Goal: Feedback & Contribution: Submit feedback/report problem

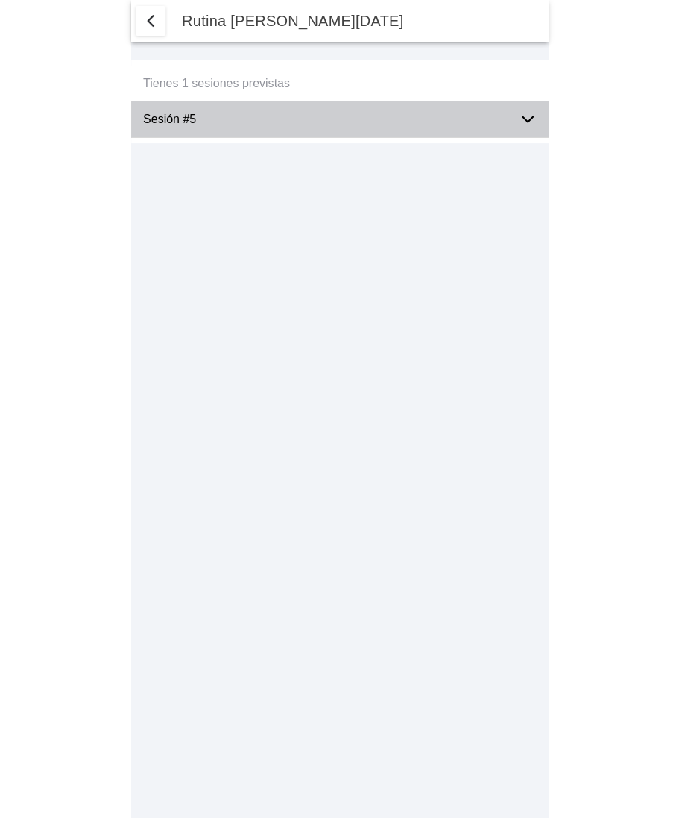
click at [292, 127] on div "Sesión #5" at bounding box center [325, 119] width 364 height 36
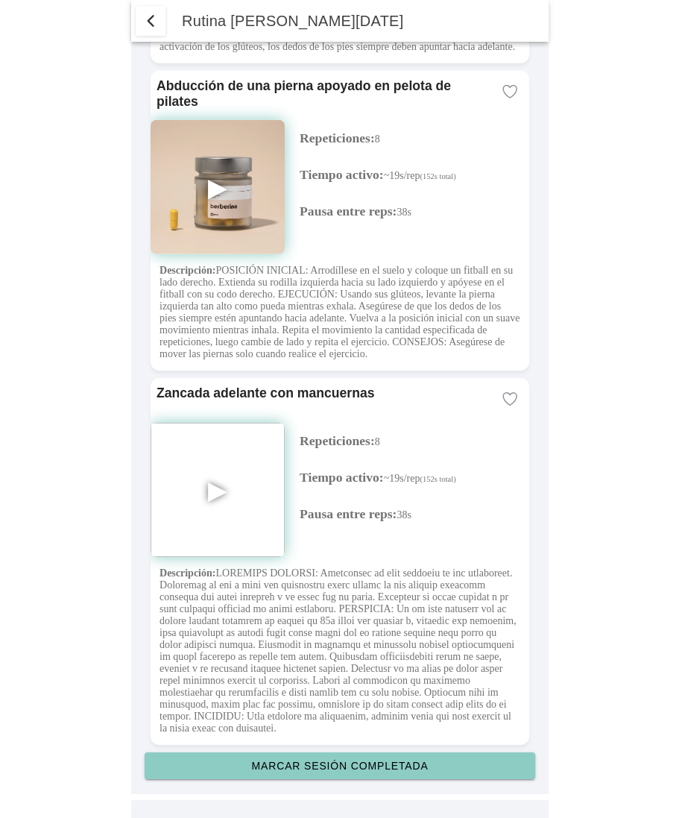
scroll to position [3882, 0]
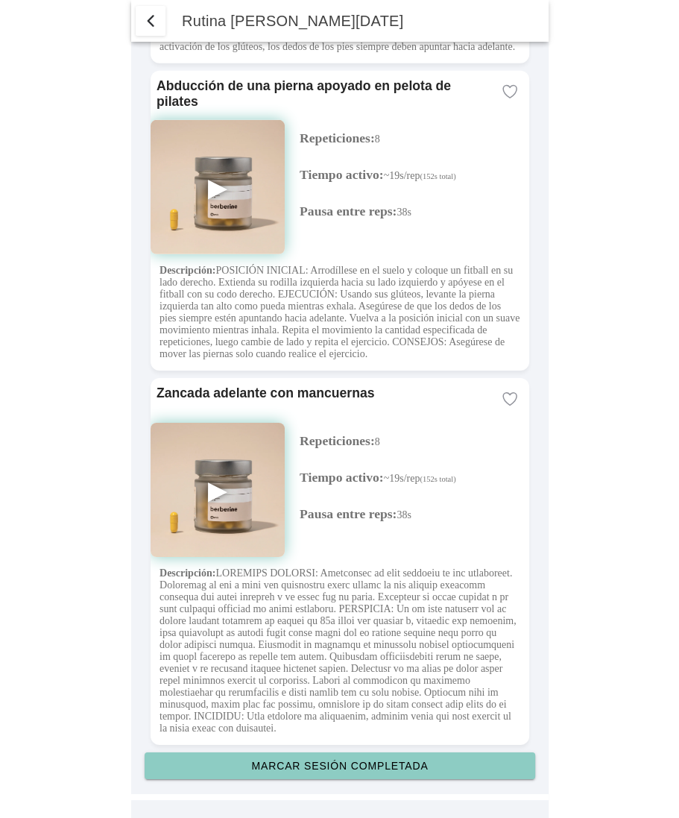
click at [0, 0] on slot "Marcar sesión completada" at bounding box center [0, 0] width 0 height 0
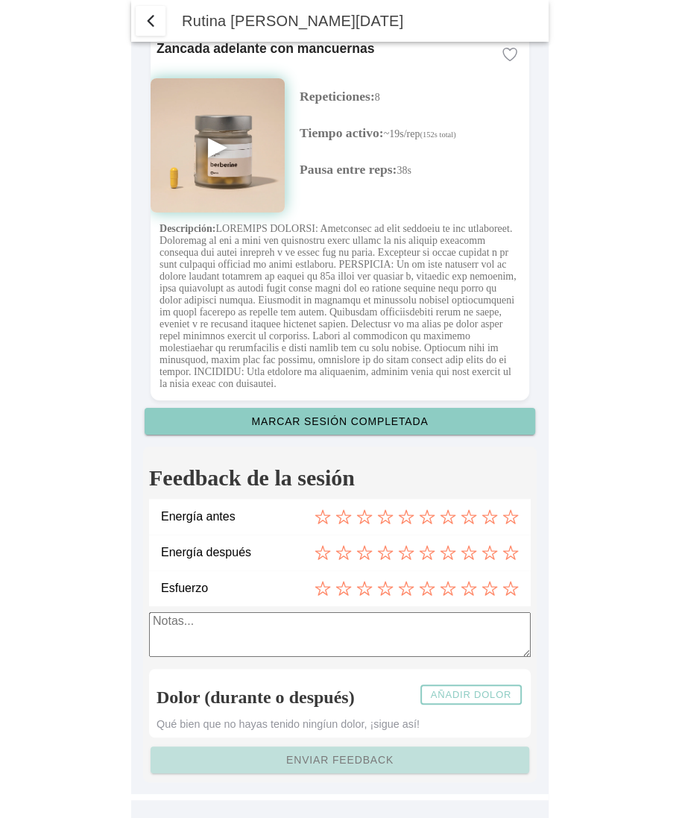
scroll to position [4228, 0]
click at [0, 0] on slot "Añadir dolor" at bounding box center [0, 0] width 0 height 0
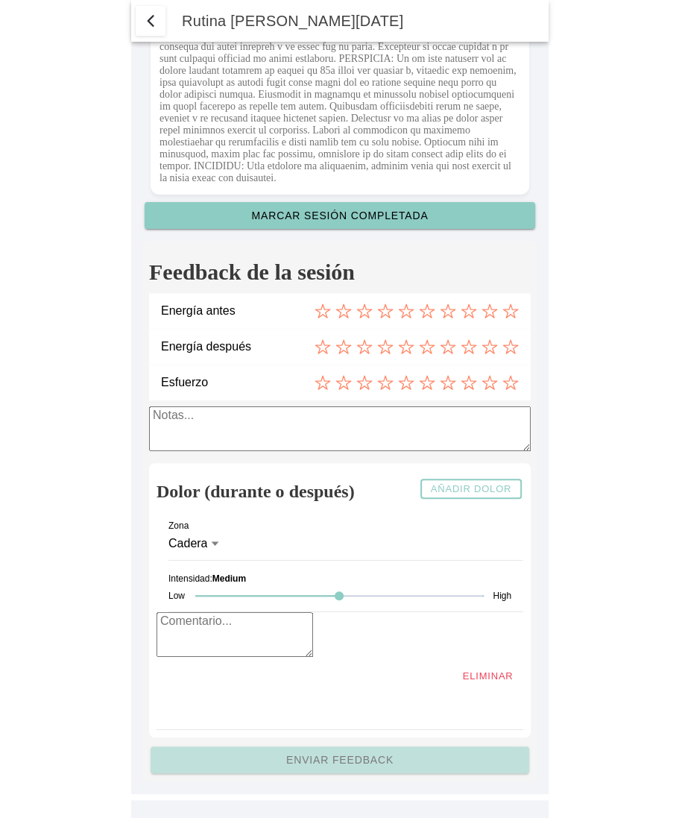
scroll to position [4395, 0]
click at [205, 657] on textarea at bounding box center [235, 634] width 157 height 45
click at [216, 550] on icon at bounding box center [215, 544] width 10 height 12
type textarea "ciao caro"
click at [216, 560] on button "Cadera" at bounding box center [340, 543] width 343 height 33
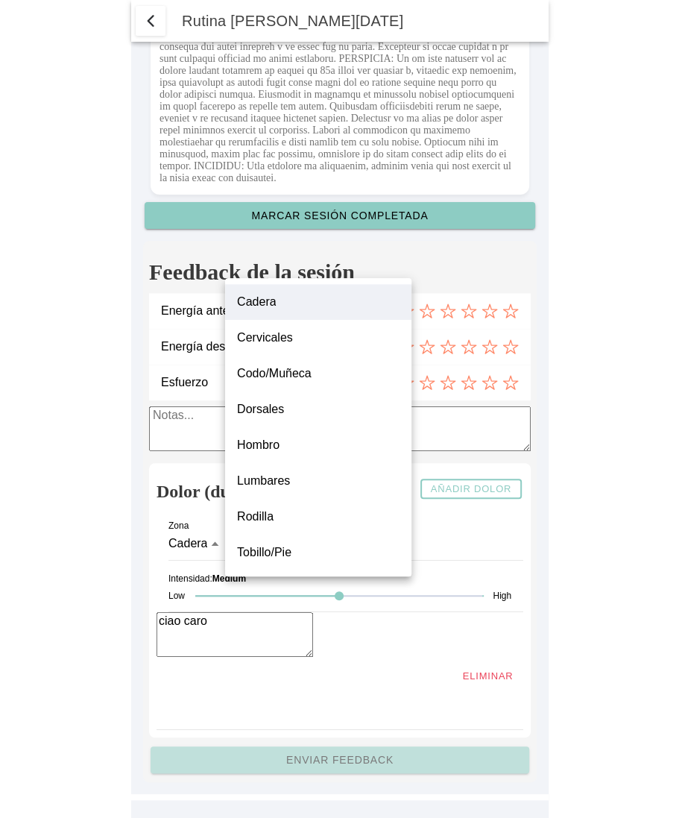
click at [298, 416] on label "Dorsales" at bounding box center [317, 409] width 163 height 18
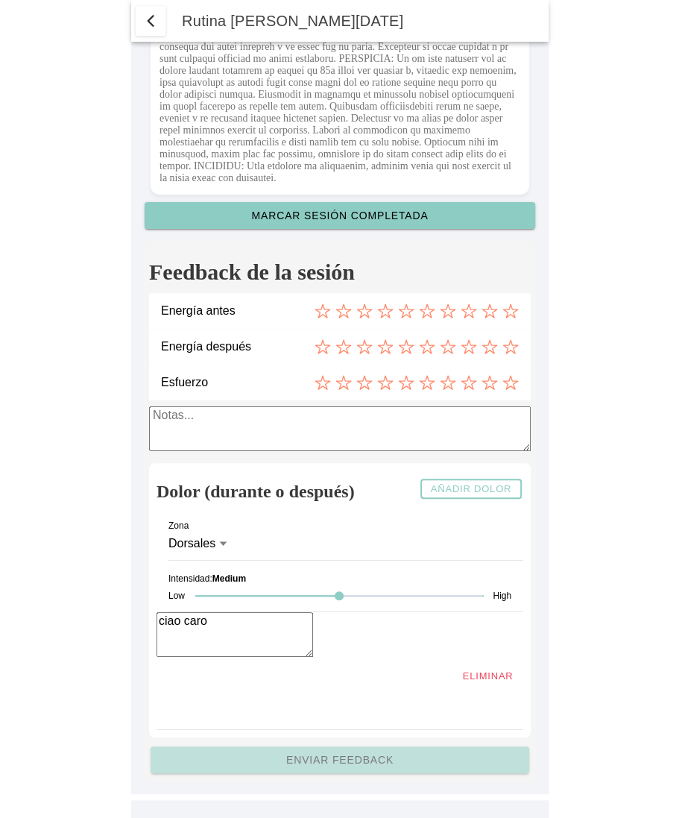
click at [257, 612] on div at bounding box center [338, 595] width 287 height 31
click at [418, 319] on div at bounding box center [417, 311] width 204 height 16
click at [414, 355] on div at bounding box center [417, 347] width 204 height 16
click at [404, 319] on icon at bounding box center [406, 311] width 16 height 16
click at [409, 354] on icon at bounding box center [406, 346] width 14 height 13
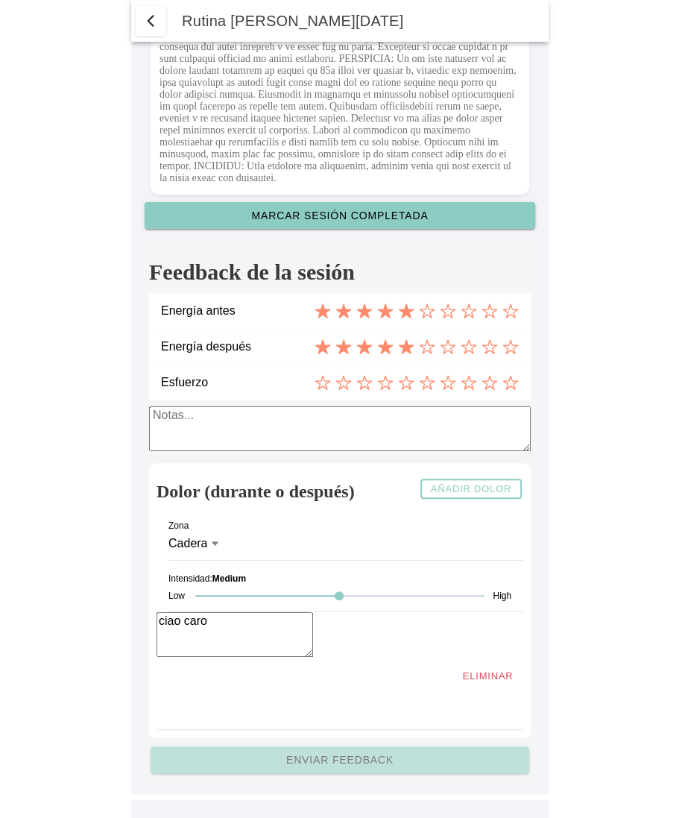
click at [408, 389] on icon at bounding box center [406, 382] width 14 height 13
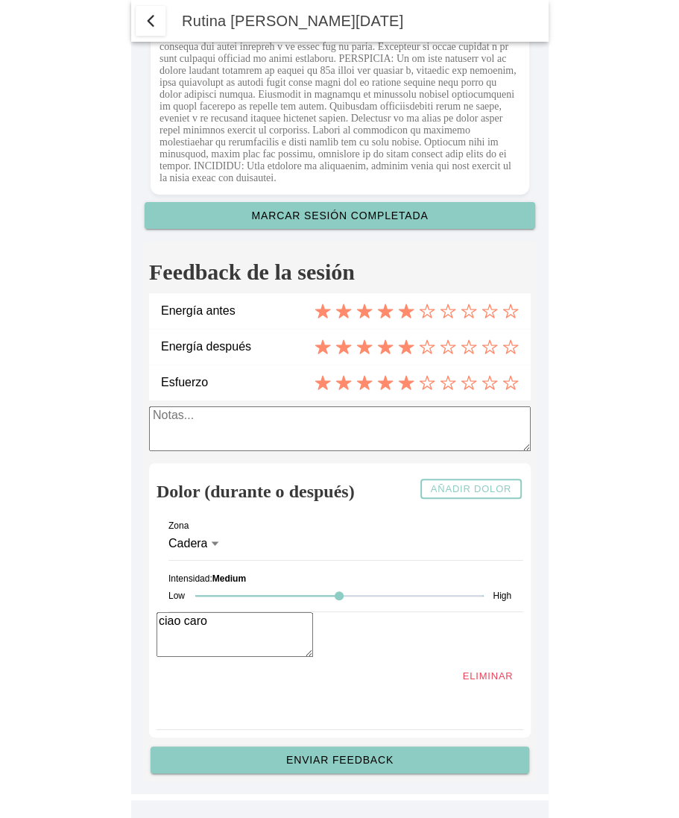
click at [226, 612] on div at bounding box center [338, 595] width 287 height 31
click at [0, 0] on slot "Enviar feedback" at bounding box center [0, 0] width 0 height 0
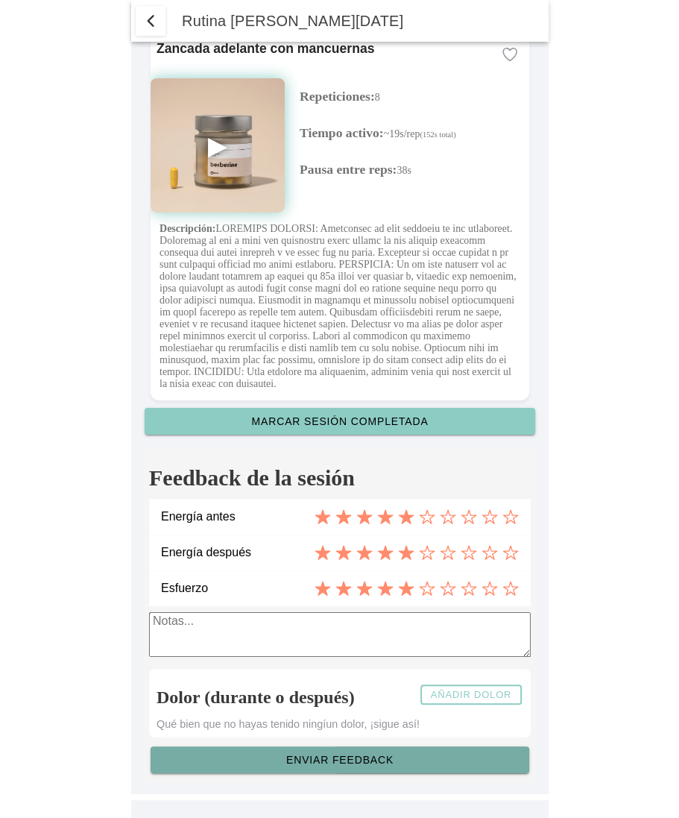
scroll to position [4228, 0]
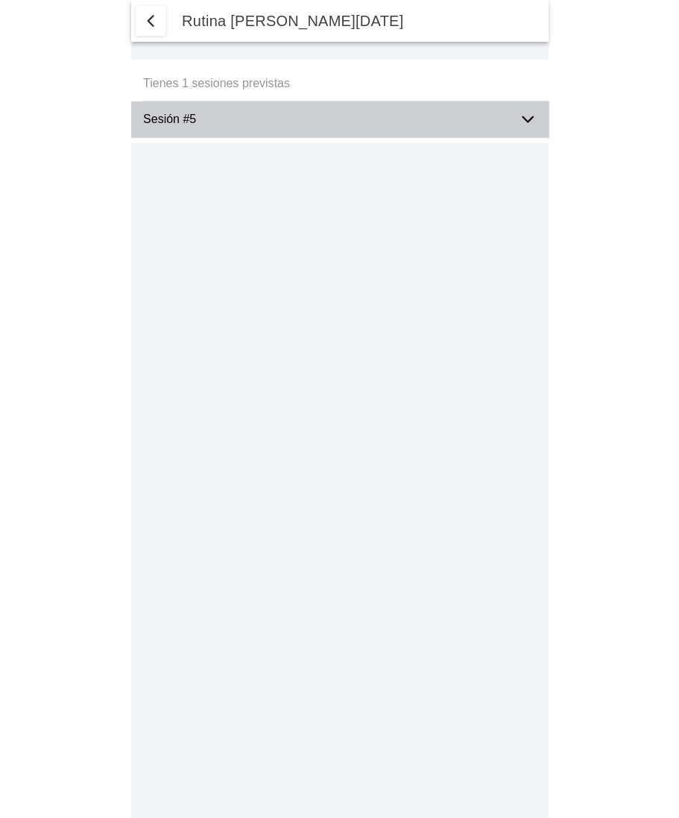
click at [459, 125] on ion-label "Sesión #5" at bounding box center [325, 119] width 364 height 13
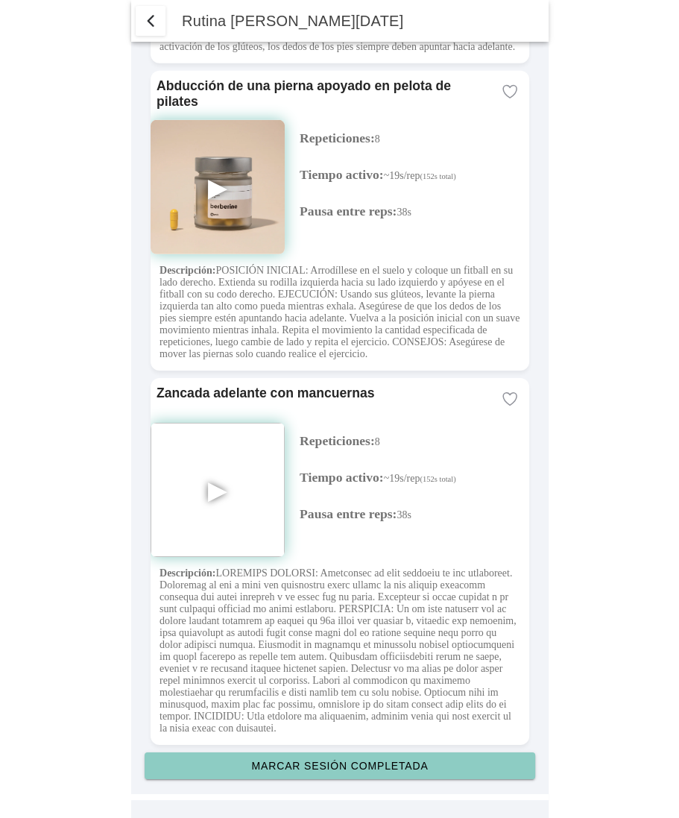
scroll to position [3882, 0]
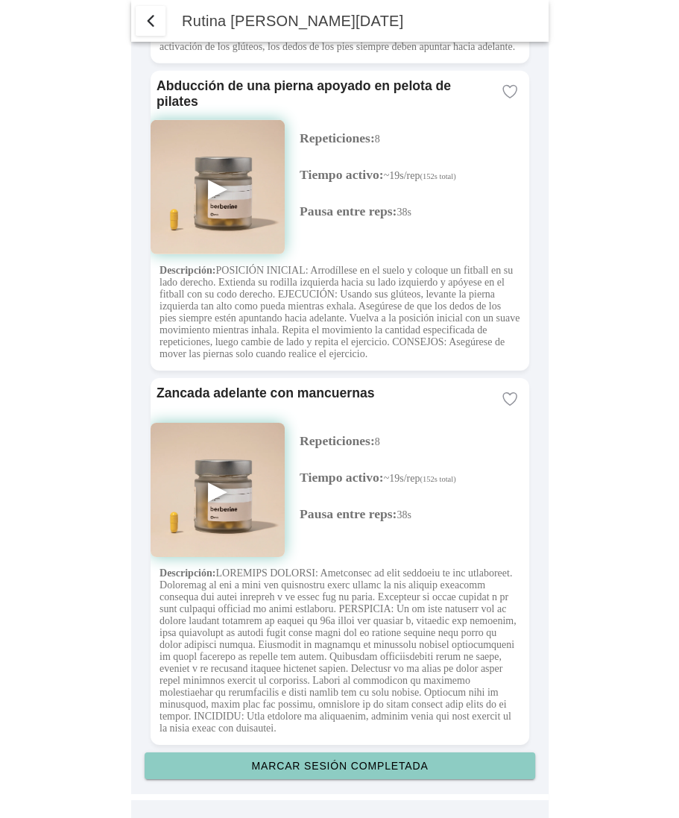
click at [351, 753] on button "Marcar sesión completada" at bounding box center [340, 766] width 391 height 27
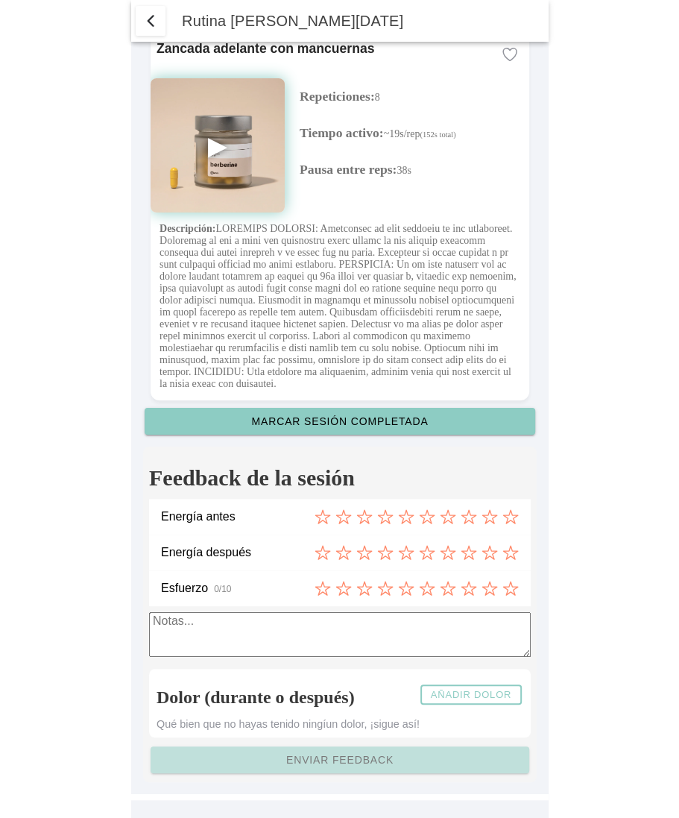
scroll to position [4228, 0]
click at [383, 521] on icon at bounding box center [385, 516] width 14 height 13
click at [386, 548] on icon at bounding box center [385, 552] width 14 height 13
click at [387, 583] on icon at bounding box center [385, 588] width 16 height 16
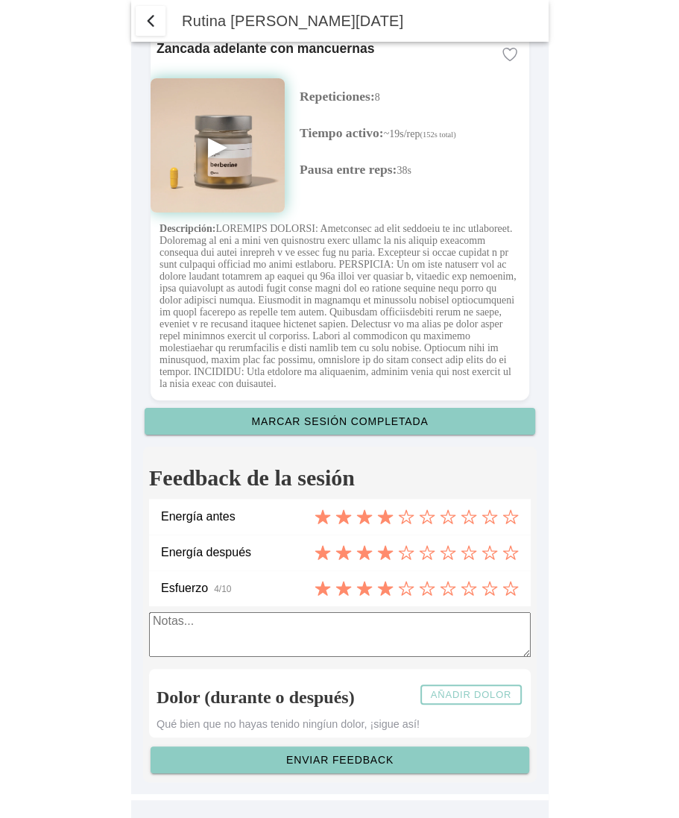
click at [383, 620] on textarea at bounding box center [340, 634] width 382 height 45
type textarea "ciao Marco"
click at [0, 0] on slot "Añadir dolor" at bounding box center [0, 0] width 0 height 0
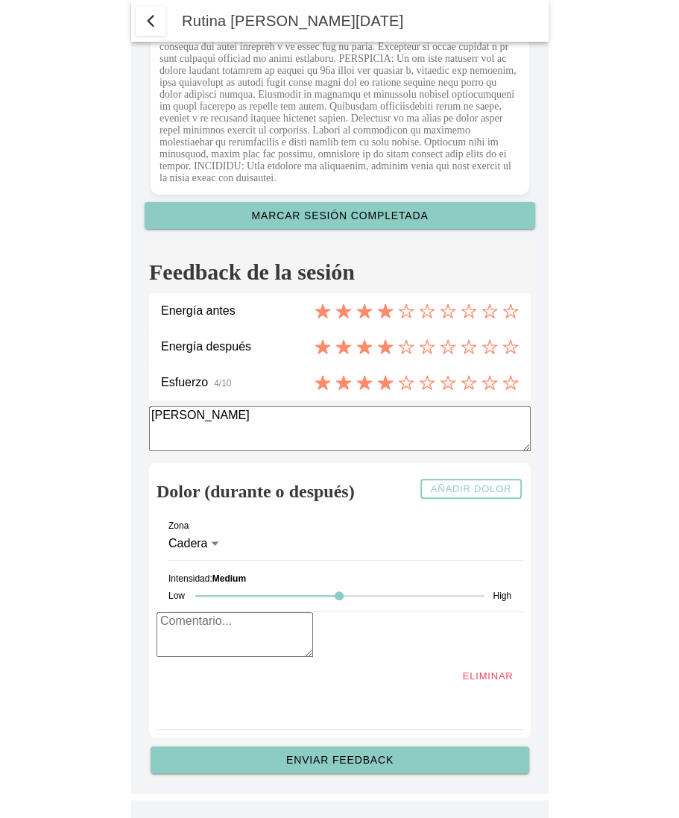
scroll to position [4419, 0]
click at [216, 550] on icon at bounding box center [215, 544] width 10 height 12
click at [216, 559] on button "Cadera" at bounding box center [340, 543] width 343 height 33
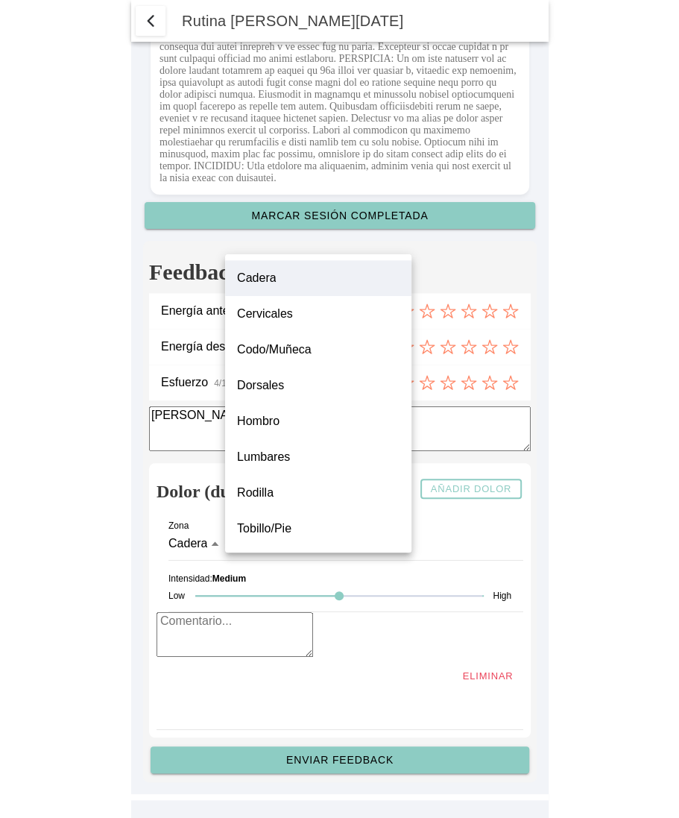
click at [0, 0] on slot "Tobillo/Pie" at bounding box center [0, 0] width 0 height 0
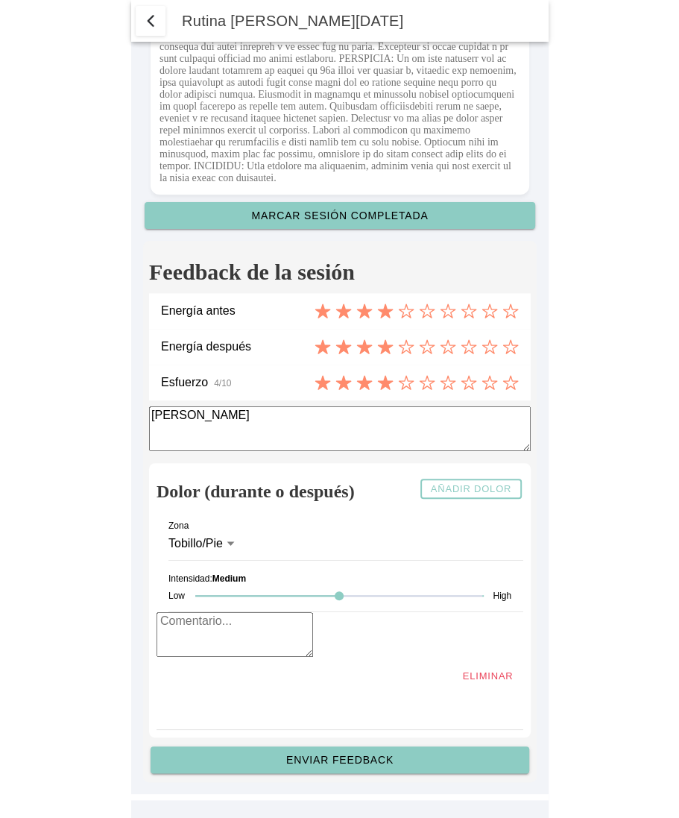
click at [216, 612] on div at bounding box center [338, 595] width 287 height 31
click at [215, 647] on textarea at bounding box center [235, 634] width 157 height 45
click at [204, 612] on div at bounding box center [338, 595] width 287 height 31
click at [233, 635] on textarea "He puesto" at bounding box center [235, 634] width 157 height 45
type textarea "He puesto bajo"
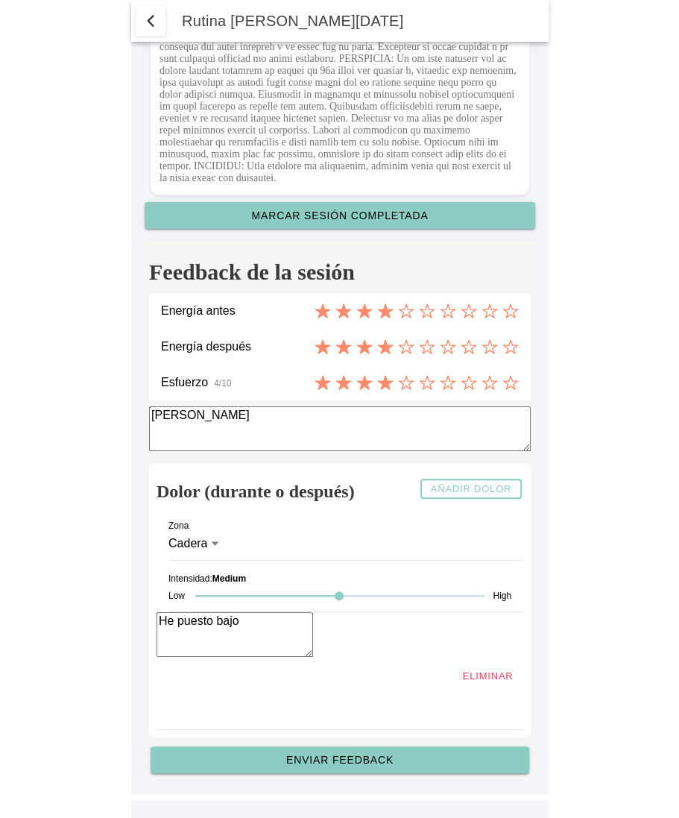
click at [208, 609] on div at bounding box center [338, 595] width 287 height 31
click at [0, 0] on slot "Enviar feedback" at bounding box center [0, 0] width 0 height 0
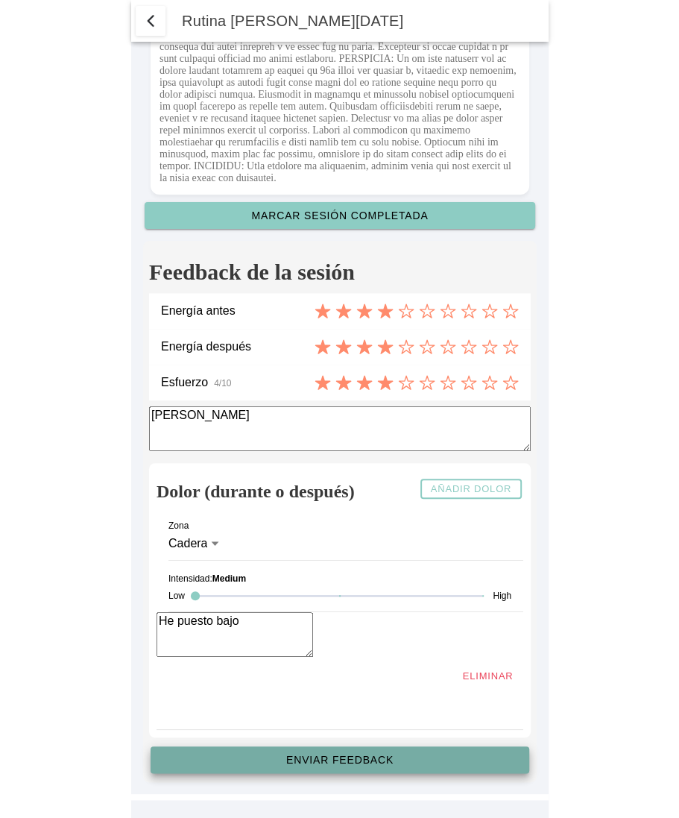
scroll to position [4228, 0]
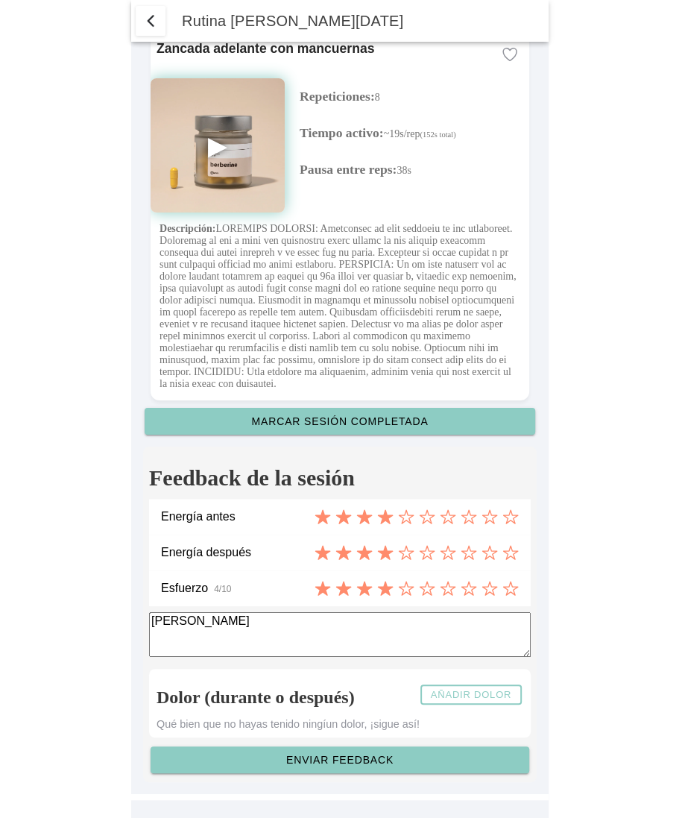
click at [0, 0] on slot "Añadir dolor" at bounding box center [0, 0] width 0 height 0
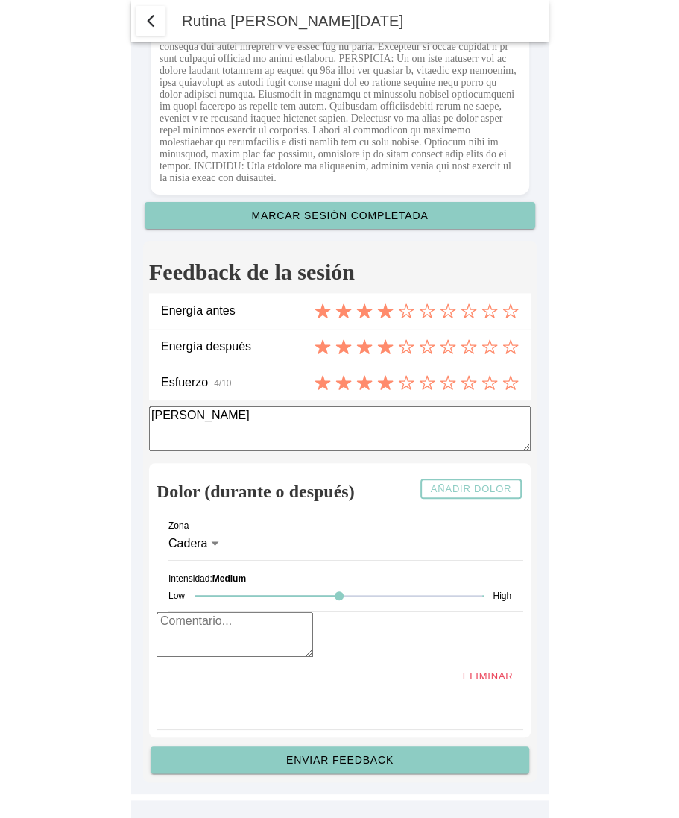
drag, startPoint x: 222, startPoint y: 616, endPoint x: 87, endPoint y: 600, distance: 136.0
click at [87, 600] on body "Rutina de hoy Tienes 1 sesiones previstas Sesión #5 Salto lateral con dos pies …" at bounding box center [339, 409] width 679 height 818
click at [201, 657] on textarea at bounding box center [235, 634] width 157 height 45
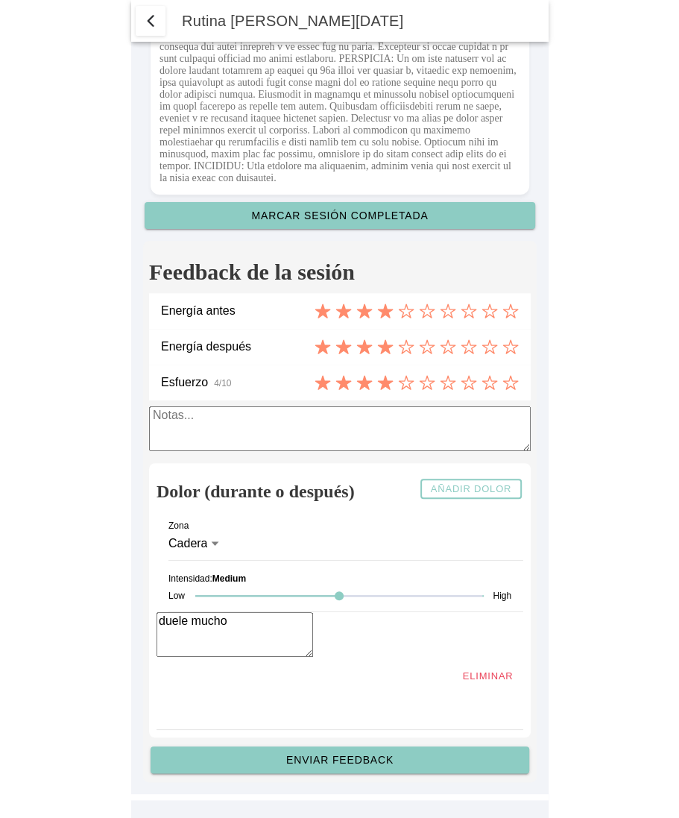
type textarea "duele mucho"
click at [0, 0] on slot "Enviar feedback" at bounding box center [0, 0] width 0 height 0
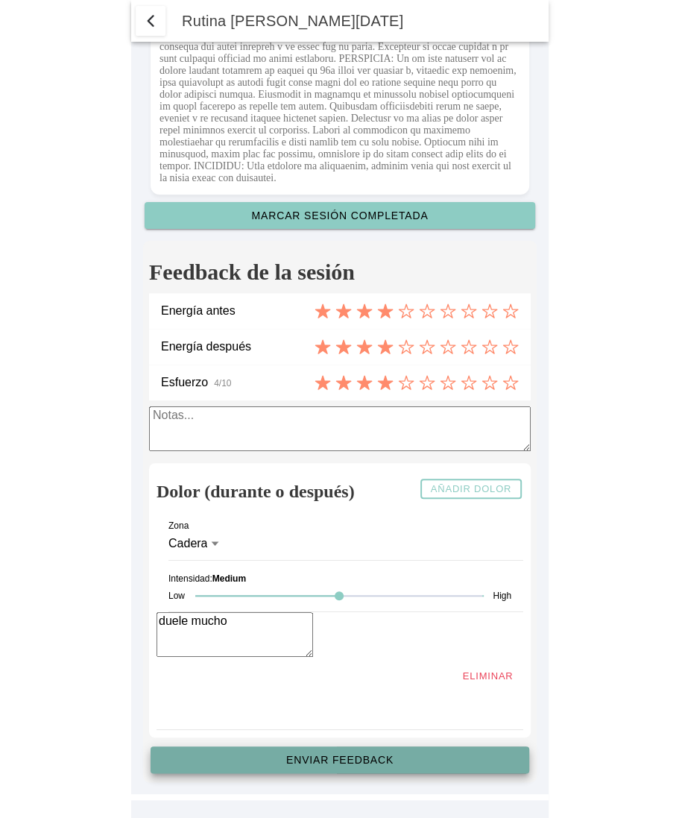
scroll to position [4228, 0]
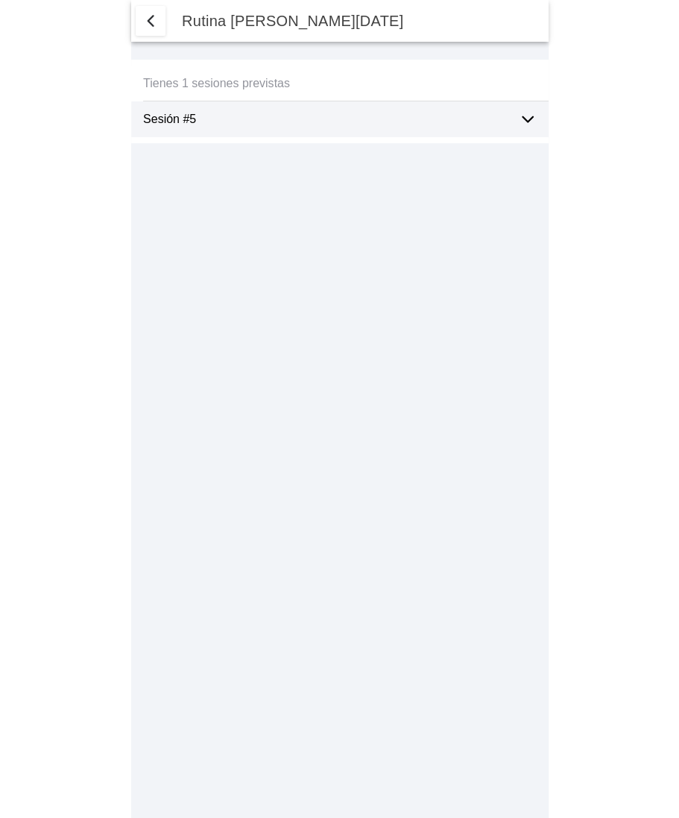
click at [378, 123] on ion-label "Sesión #5" at bounding box center [325, 119] width 364 height 13
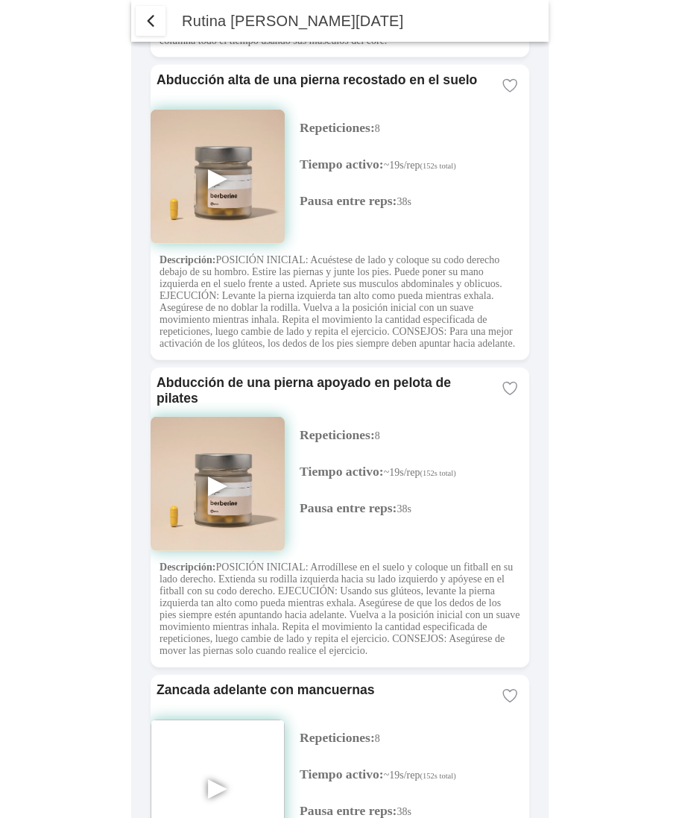
scroll to position [3882, 0]
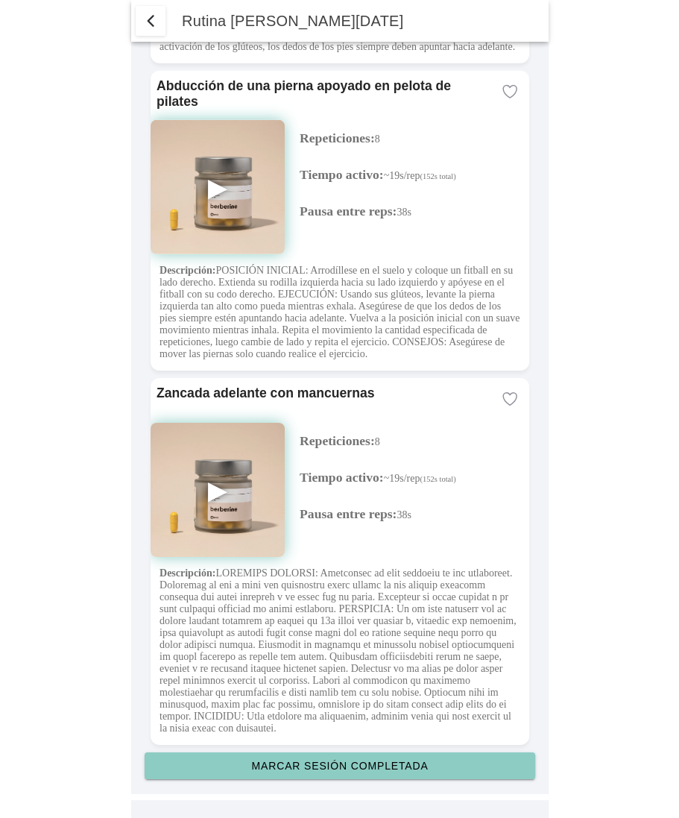
click at [0, 0] on slot "Marcar sesión completada" at bounding box center [0, 0] width 0 height 0
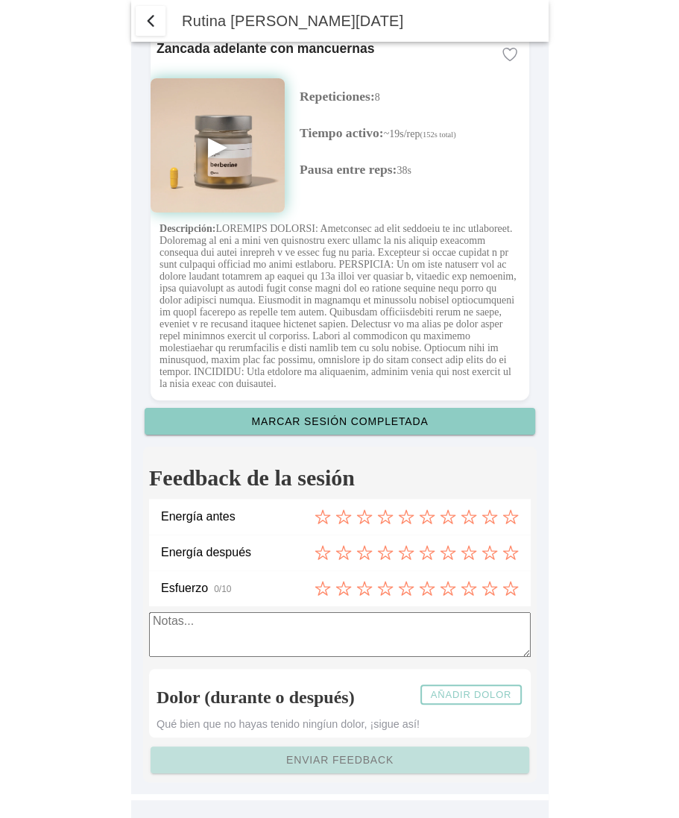
scroll to position [4228, 0]
click at [389, 515] on icon at bounding box center [385, 517] width 16 height 16
click at [419, 554] on icon at bounding box center [427, 552] width 16 height 16
click at [409, 583] on icon at bounding box center [406, 588] width 16 height 16
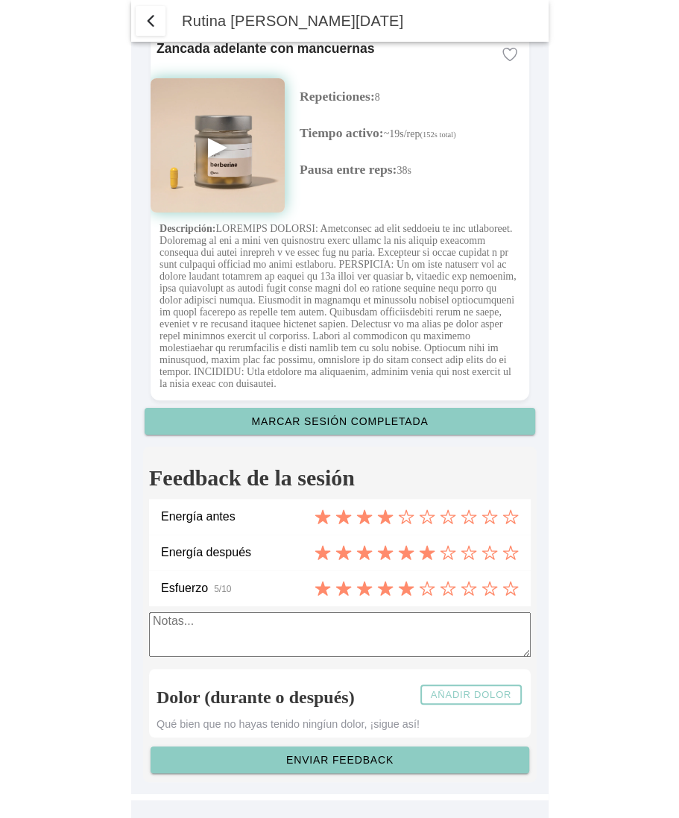
click at [0, 0] on slot "Añadir dolor" at bounding box center [0, 0] width 0 height 0
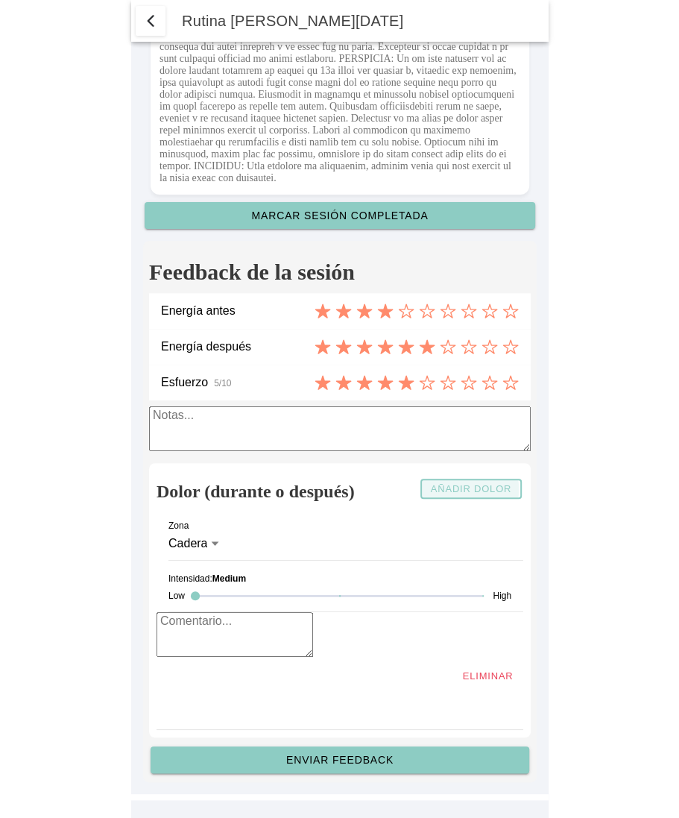
click at [0, 0] on slot "Añadir dolor" at bounding box center [0, 0] width 0 height 0
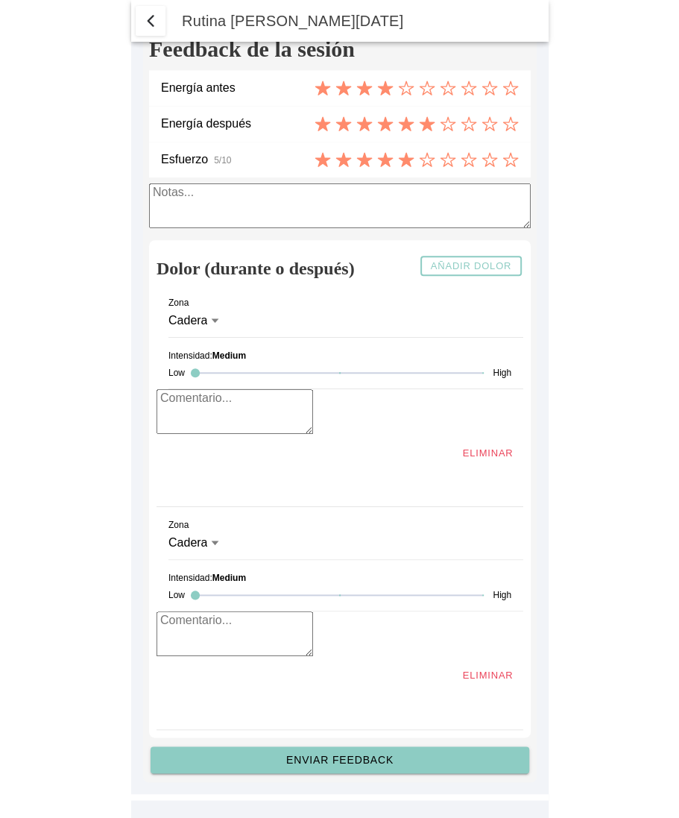
scroll to position [4658, 0]
click at [0, 0] on slot "Eliminar" at bounding box center [0, 0] width 0 height 0
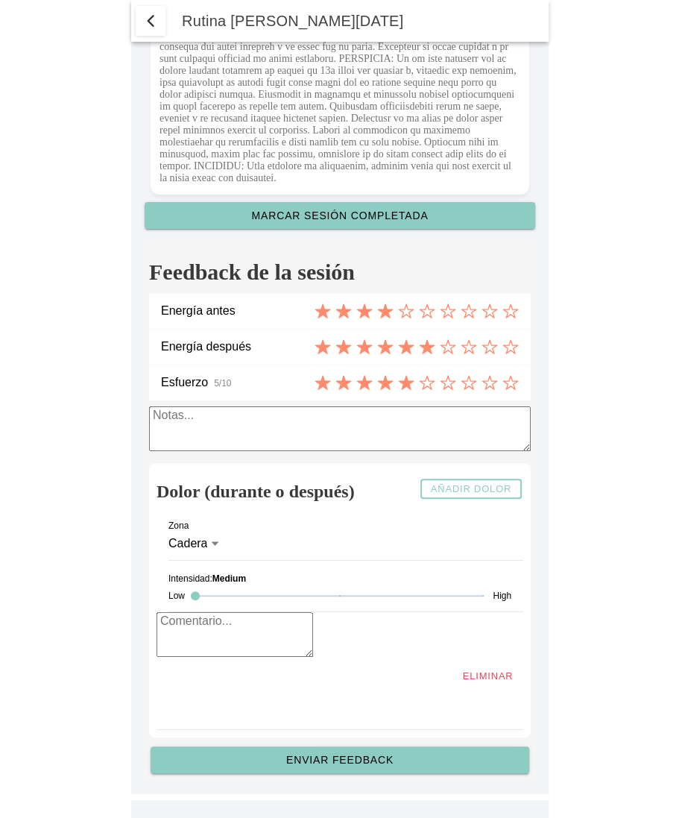
click at [0, 0] on slot "Eliminar" at bounding box center [0, 0] width 0 height 0
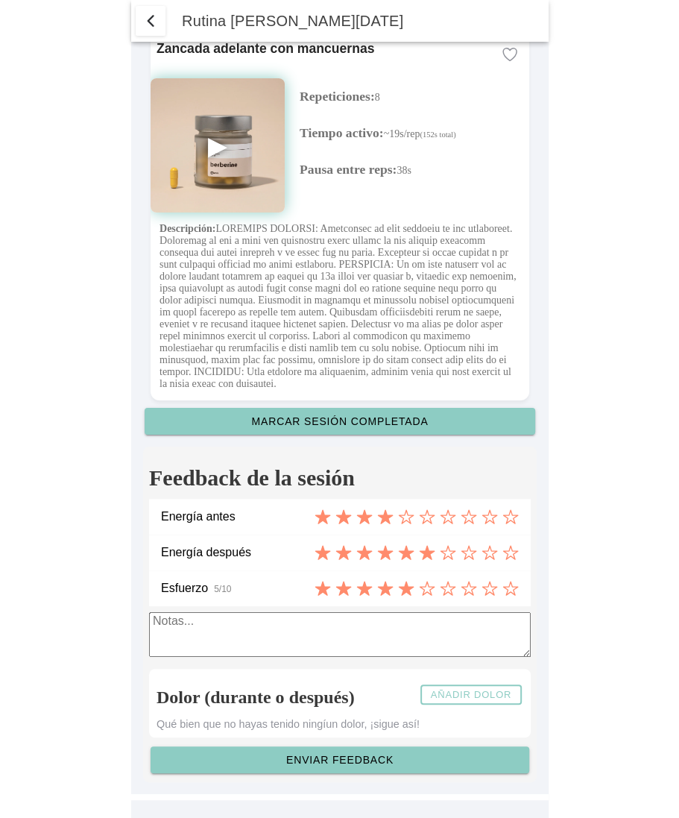
click at [480, 684] on div "Dolor (durante o después) Añadir dolor" at bounding box center [340, 694] width 367 height 37
click at [0, 0] on slot "Añadir dolor" at bounding box center [0, 0] width 0 height 0
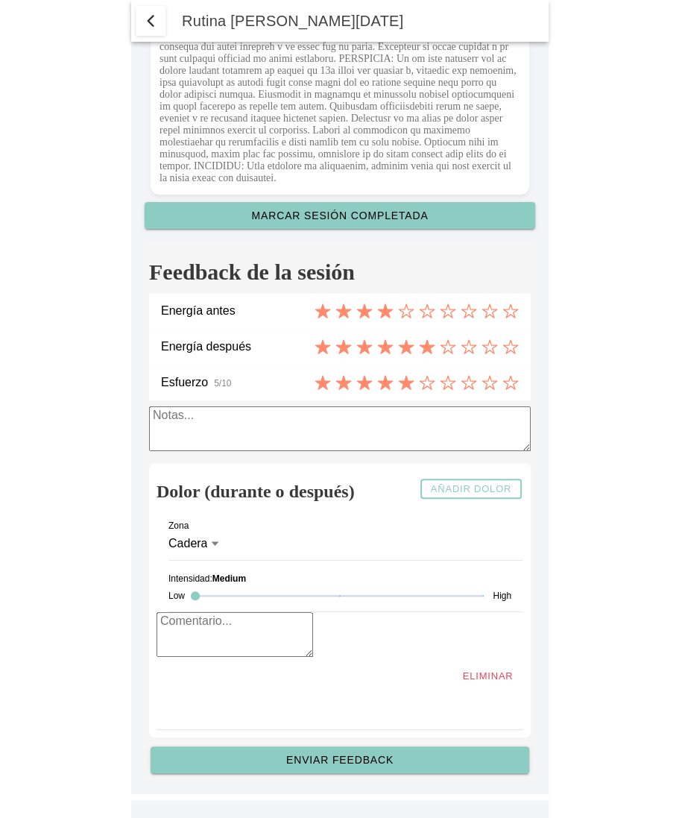
scroll to position [4434, 0]
click at [353, 598] on div at bounding box center [338, 595] width 287 height 31
click at [202, 599] on div at bounding box center [338, 595] width 287 height 31
click at [196, 631] on textarea at bounding box center [235, 634] width 157 height 45
type textarea "he puesto Low"
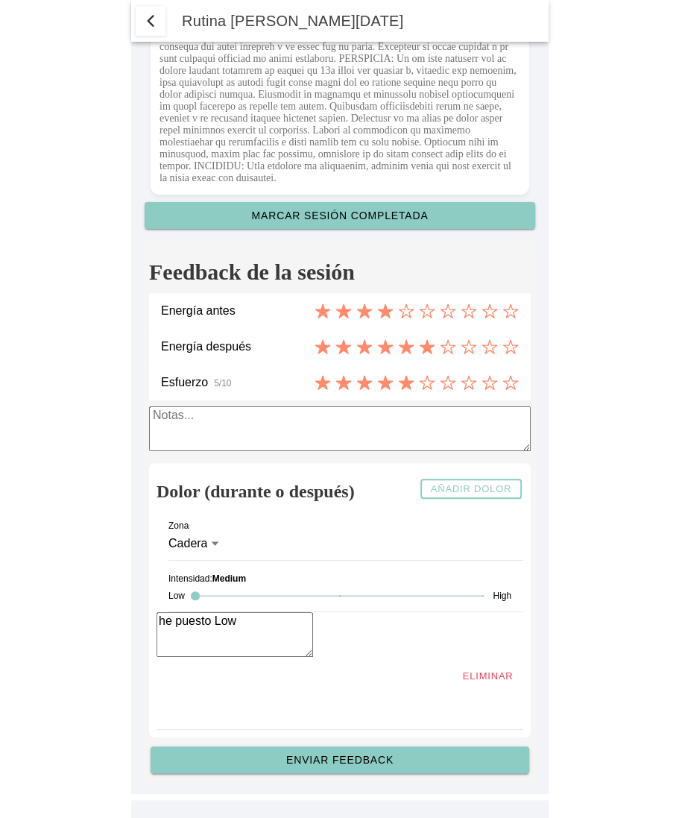
click at [0, 0] on slot "Enviar feedback" at bounding box center [0, 0] width 0 height 0
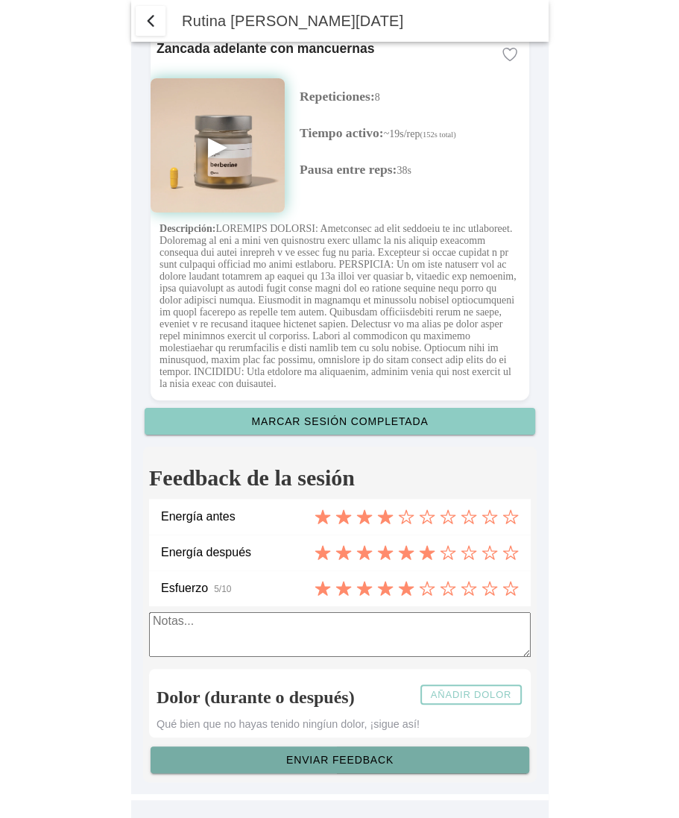
scroll to position [4228, 0]
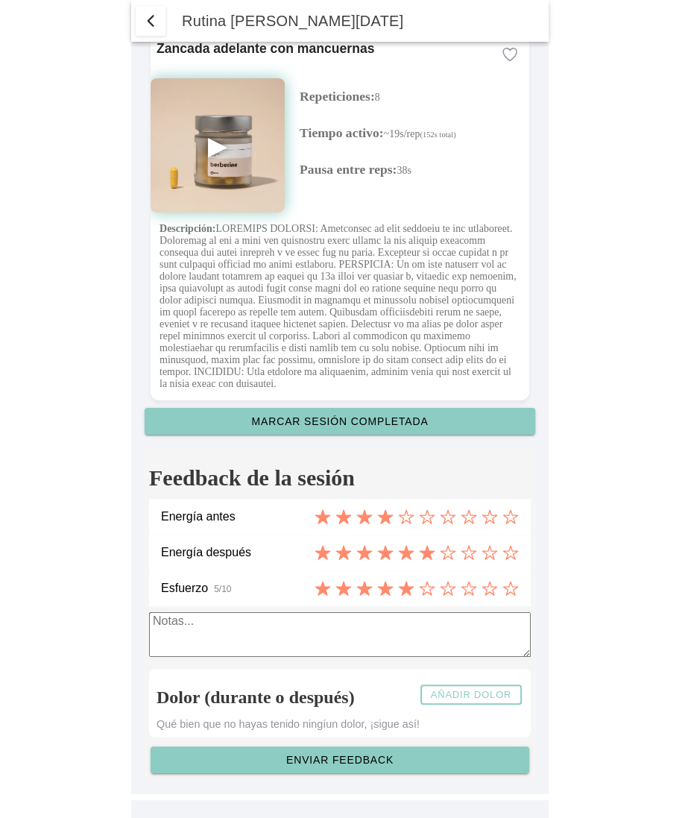
click at [0, 0] on slot "Añadir dolor" at bounding box center [0, 0] width 0 height 0
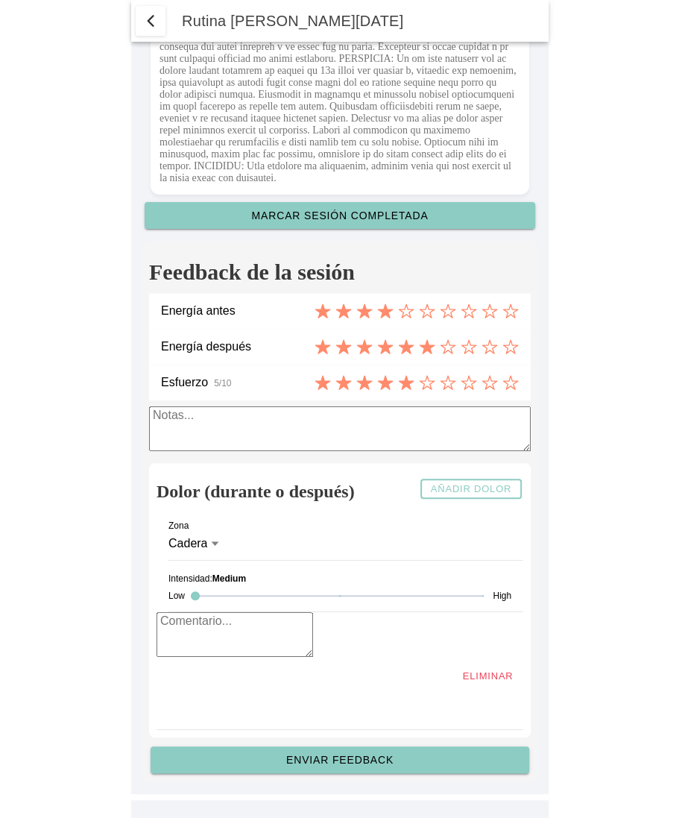
scroll to position [4434, 0]
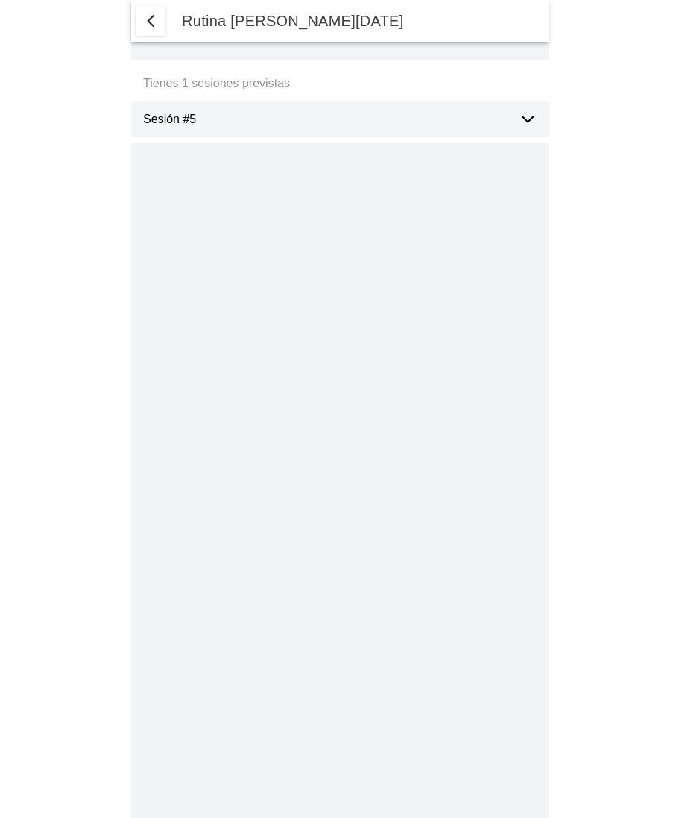
click at [425, 128] on div "Sesión #5" at bounding box center [325, 119] width 364 height 36
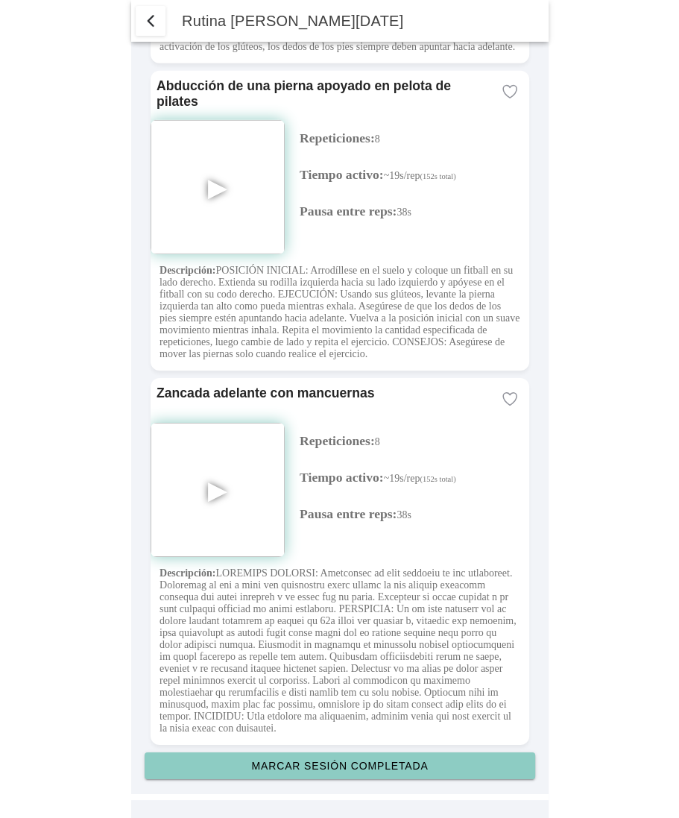
scroll to position [3882, 0]
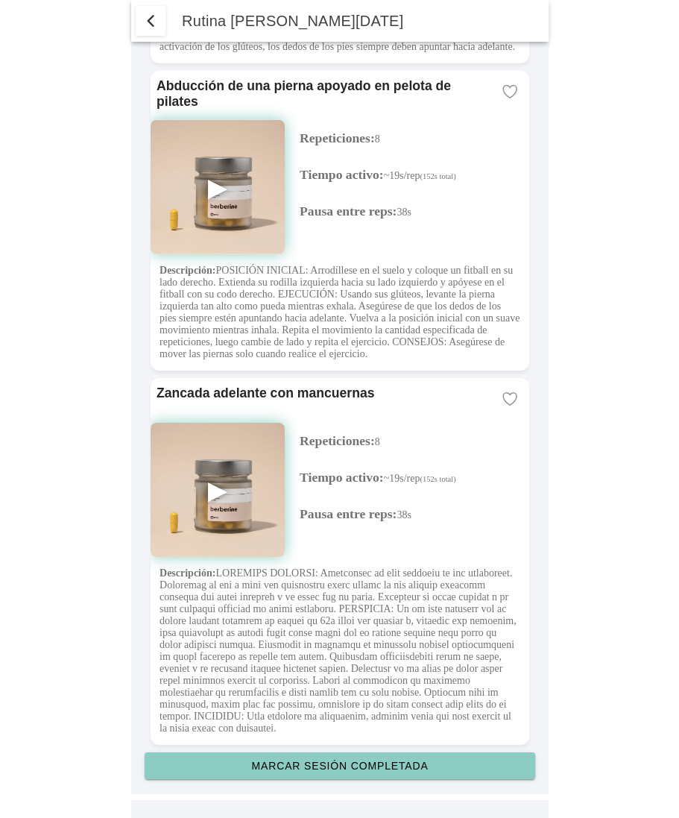
click at [367, 773] on button "Marcar sesión completada" at bounding box center [340, 766] width 391 height 27
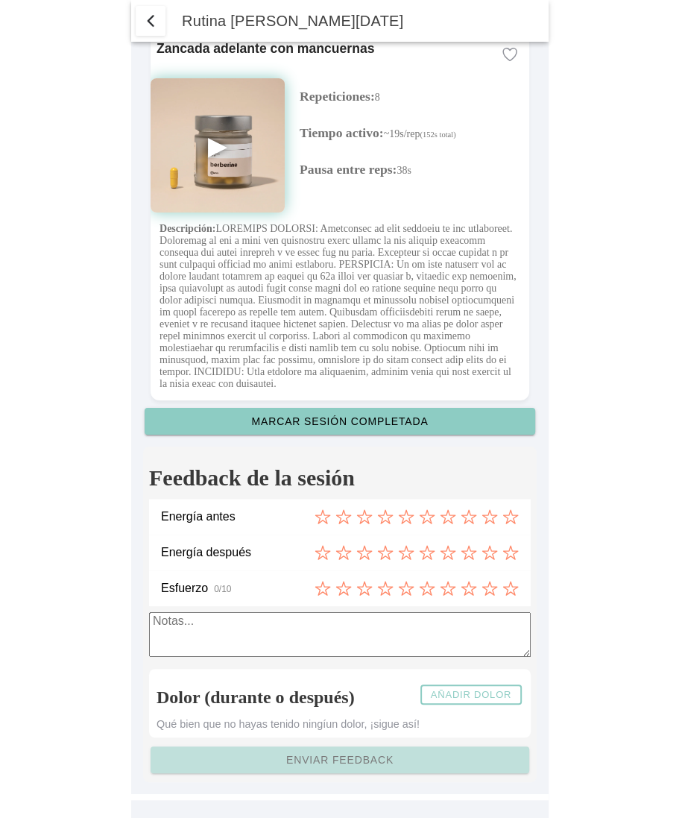
scroll to position [4228, 0]
click at [487, 687] on button "Añadir dolor" at bounding box center [471, 695] width 101 height 20
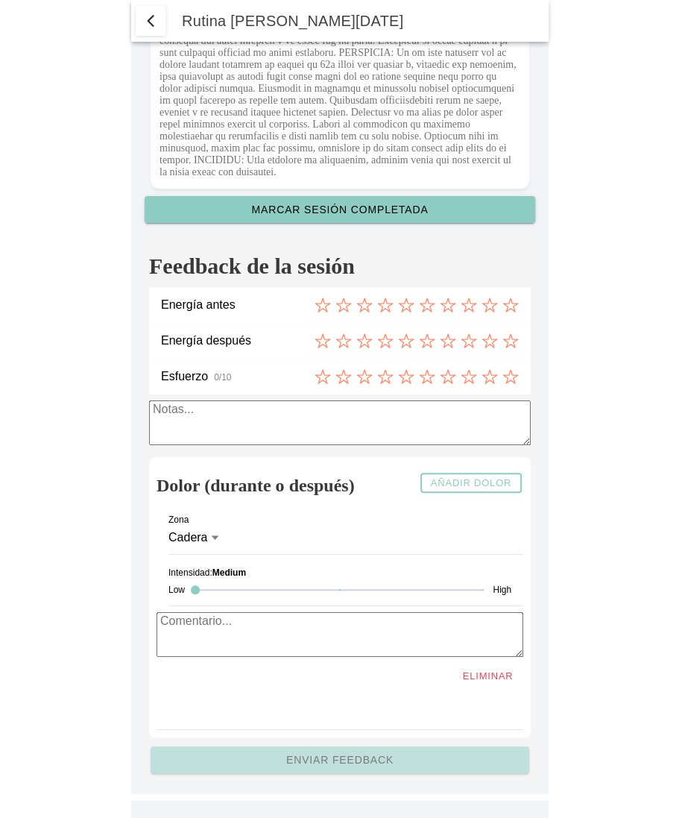
scroll to position [4440, 0]
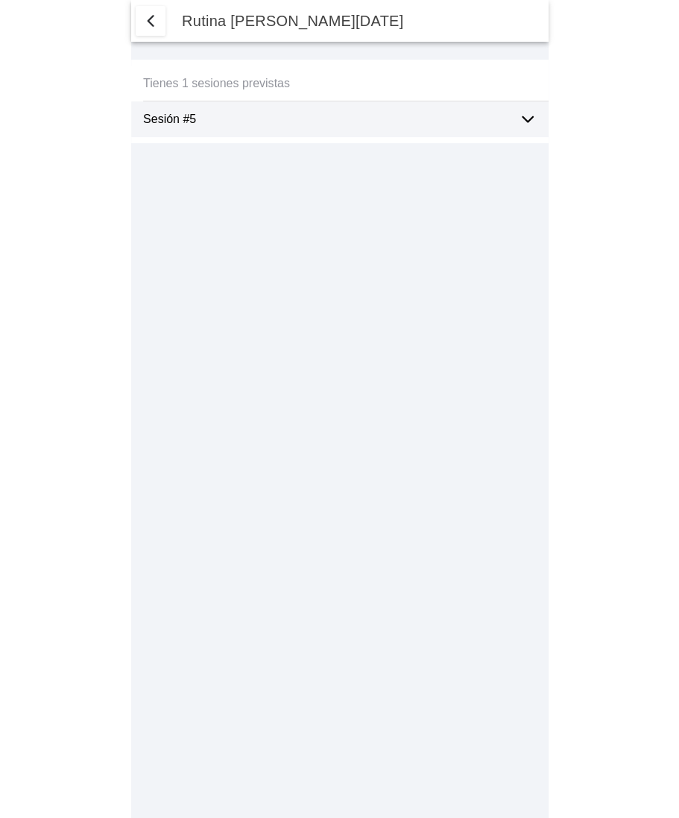
click at [519, 114] on icon at bounding box center [528, 119] width 18 height 18
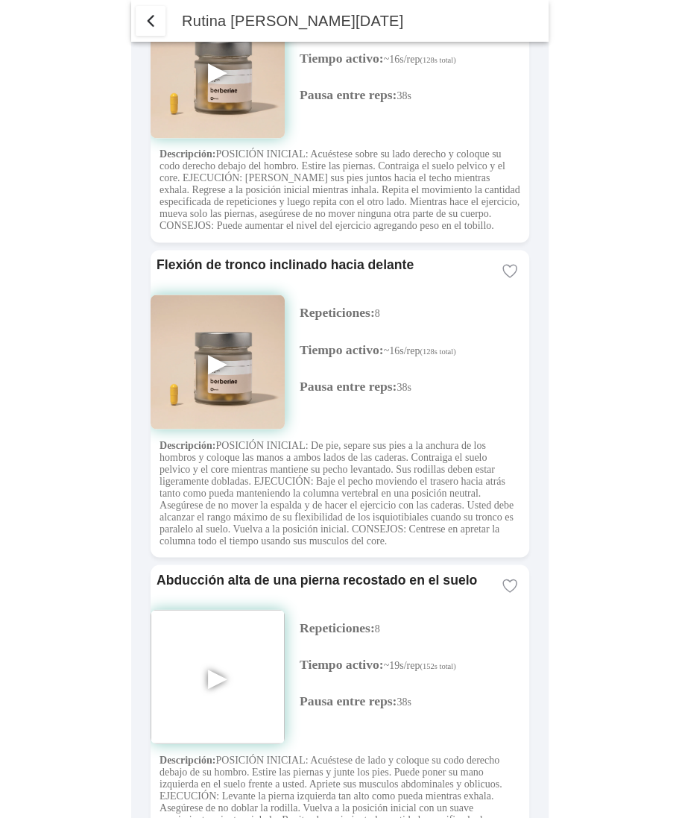
scroll to position [3882, 0]
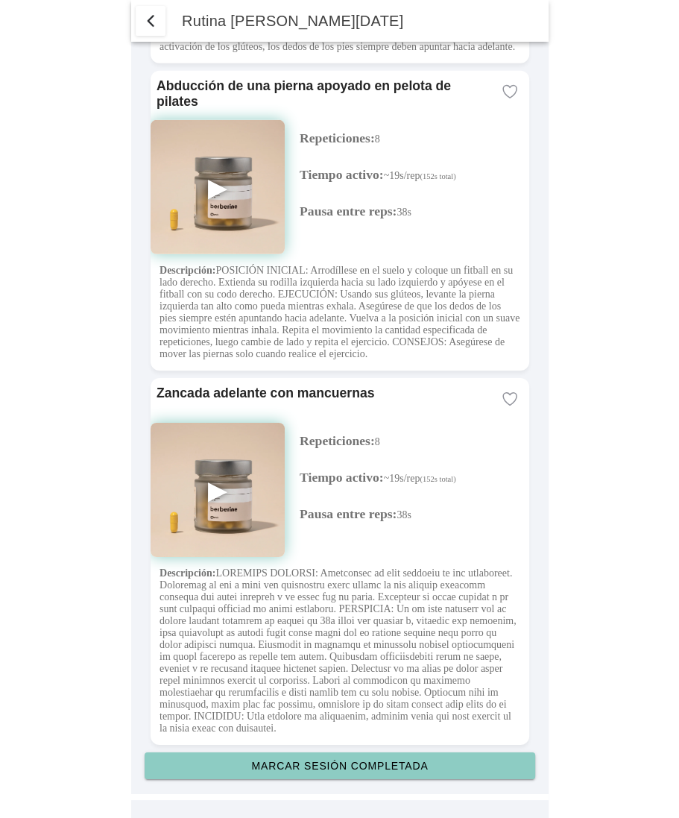
click at [0, 0] on slot "Marcar sesión completada" at bounding box center [0, 0] width 0 height 0
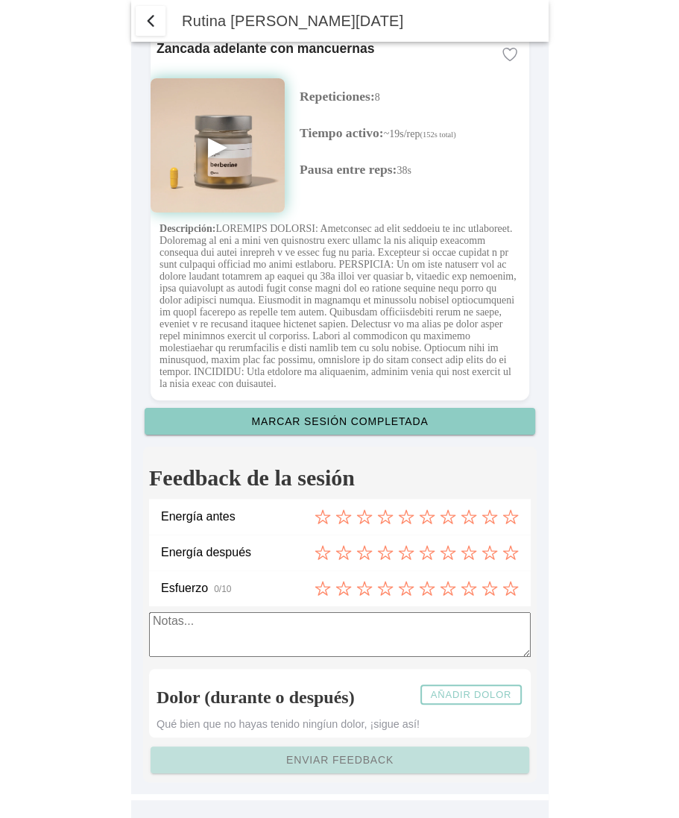
scroll to position [4228, 0]
click at [0, 0] on slot "Añadir dolor" at bounding box center [0, 0] width 0 height 0
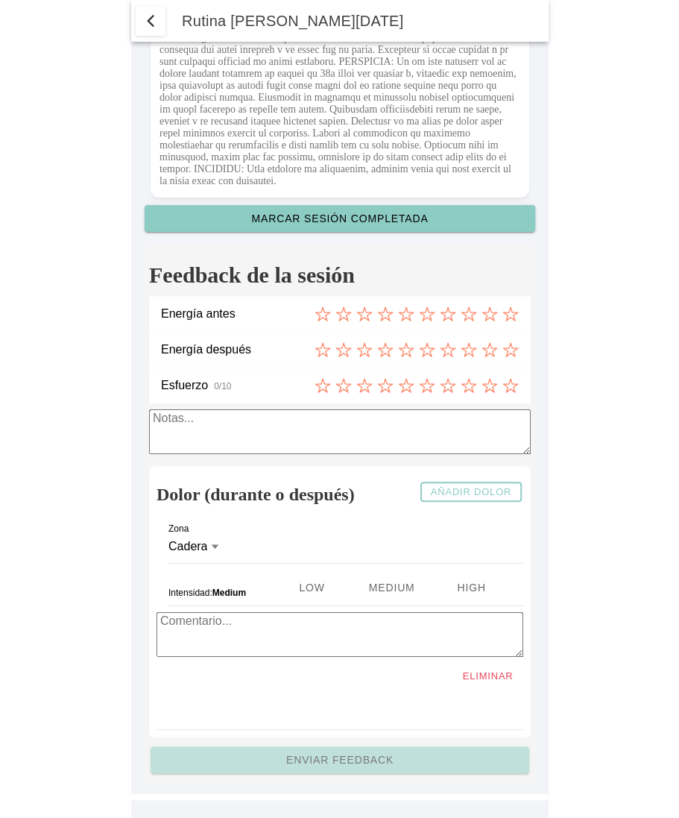
scroll to position [4432, 0]
click at [280, 586] on ion-segment-button "Low" at bounding box center [311, 588] width 80 height 36
click at [368, 587] on ion-segment-button "Medium" at bounding box center [391, 588] width 80 height 36
click at [461, 589] on ion-segment-button "High" at bounding box center [471, 588] width 80 height 36
click at [271, 593] on ion-segment-button "Low" at bounding box center [311, 588] width 80 height 36
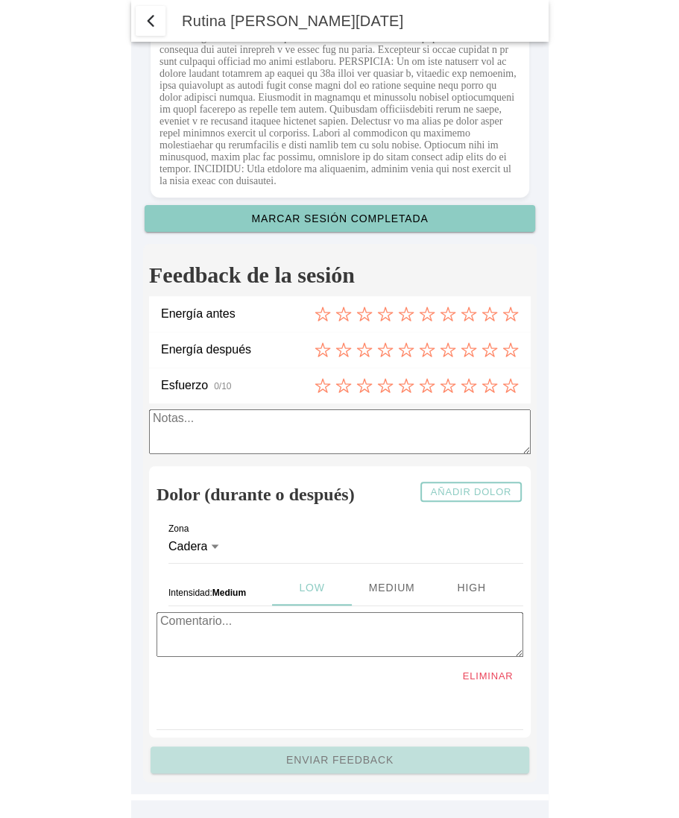
click at [253, 634] on textarea at bounding box center [340, 634] width 367 height 45
click at [365, 392] on div "Esfuerzo 0/10" at bounding box center [340, 386] width 358 height 36
click at [367, 354] on icon at bounding box center [364, 349] width 14 height 13
click at [367, 329] on div "Energía antes" at bounding box center [340, 314] width 358 height 36
click at [327, 311] on icon at bounding box center [322, 313] width 14 height 13
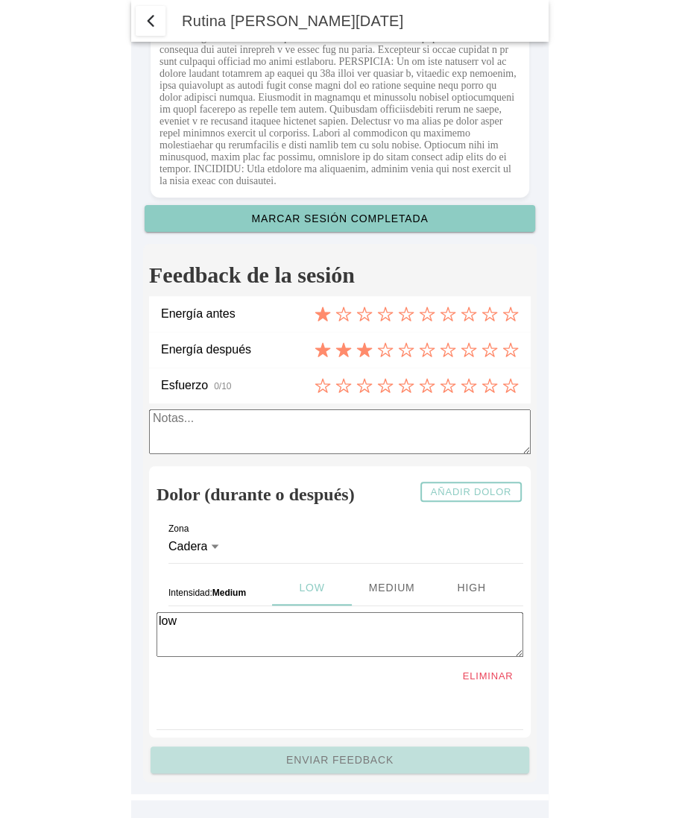
click at [342, 348] on icon at bounding box center [344, 349] width 16 height 14
click at [365, 385] on icon at bounding box center [364, 385] width 16 height 16
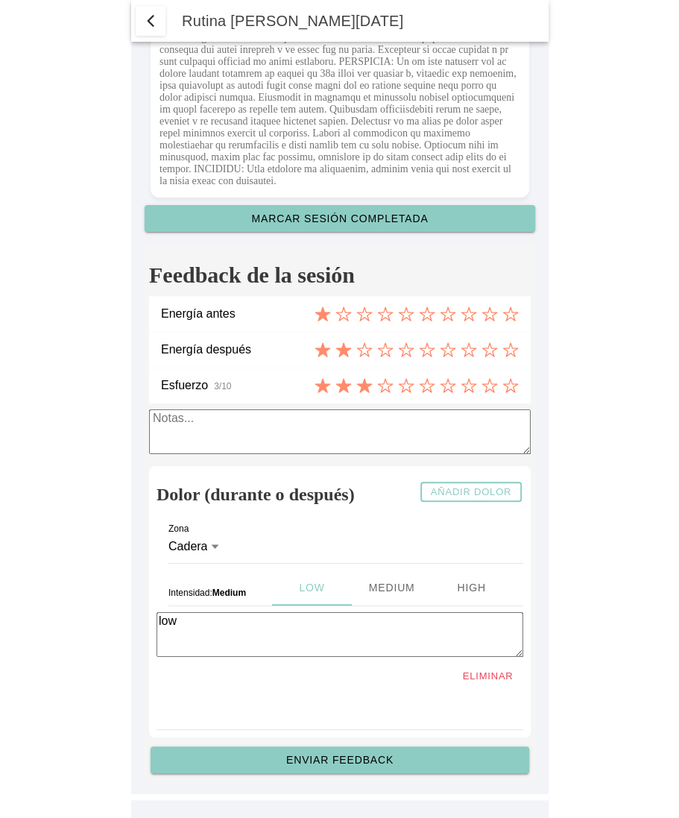
type textarea "low"
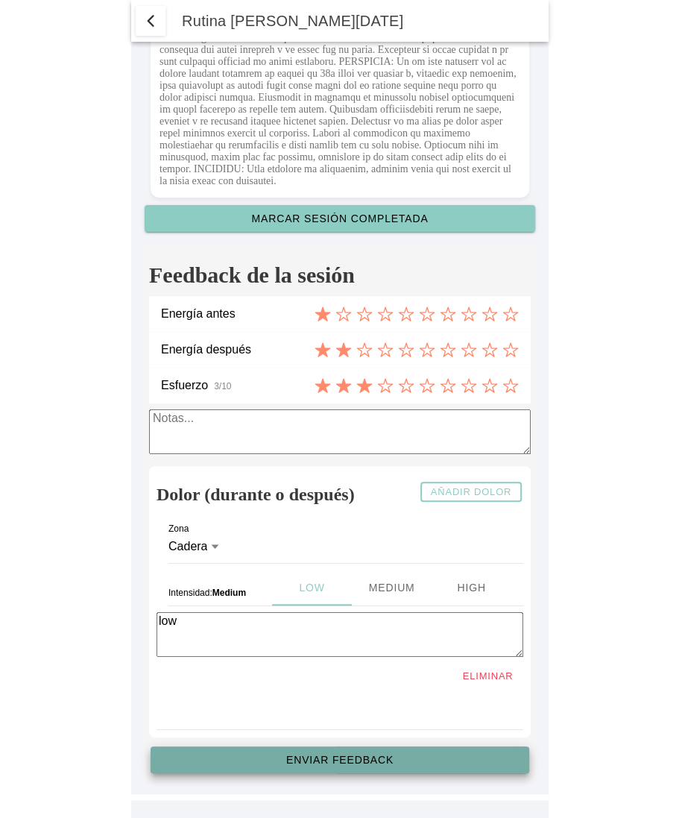
click at [0, 0] on slot "Enviar feedback" at bounding box center [0, 0] width 0 height 0
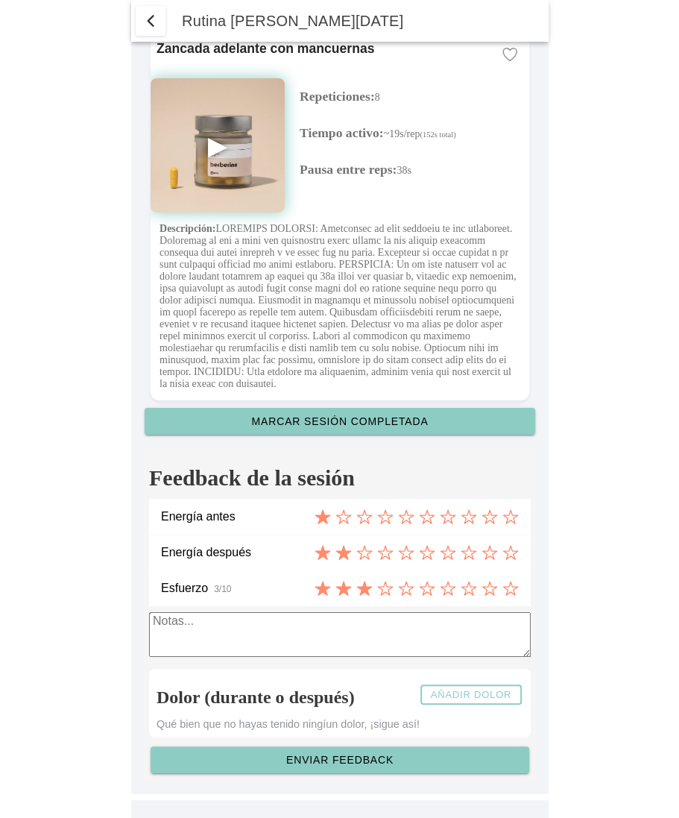
click at [0, 0] on slot "Añadir dolor" at bounding box center [0, 0] width 0 height 0
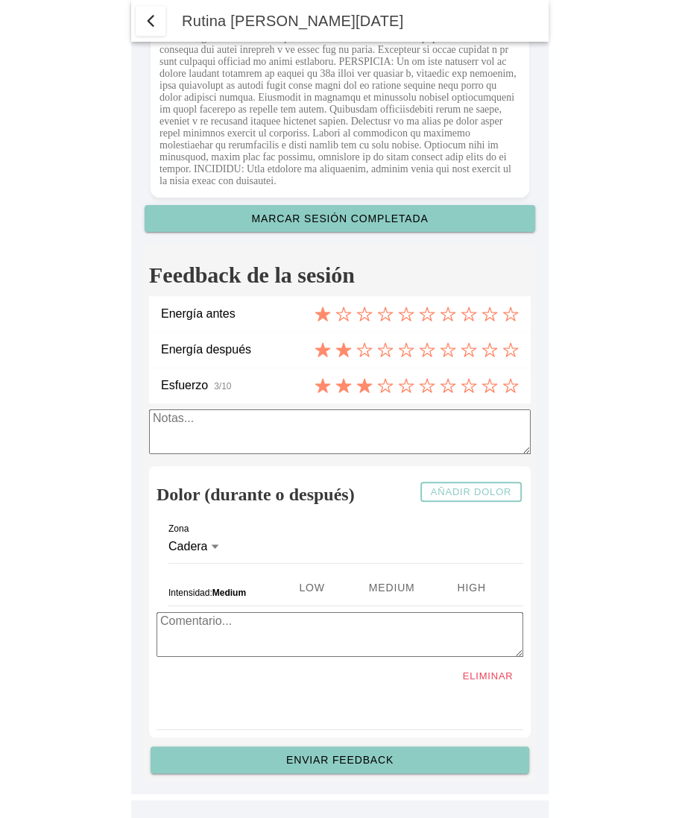
scroll to position [4432, 0]
click at [289, 597] on ion-segment-button "Low" at bounding box center [311, 588] width 80 height 36
click at [372, 597] on ion-segment-button "Medium" at bounding box center [391, 588] width 80 height 36
click at [470, 596] on ion-segment-button "High" at bounding box center [471, 588] width 80 height 36
click at [286, 586] on ion-segment-button "Low" at bounding box center [311, 588] width 80 height 36
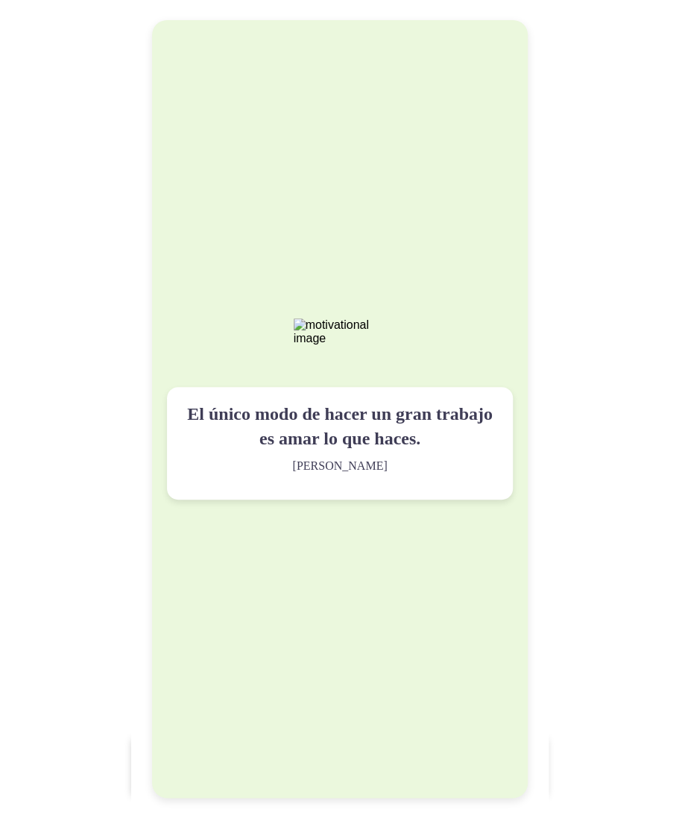
click at [342, 118] on div "El único modo de hacer un gran trabajo es amar lo que haces. [PERSON_NAME]" at bounding box center [340, 408] width 376 height 777
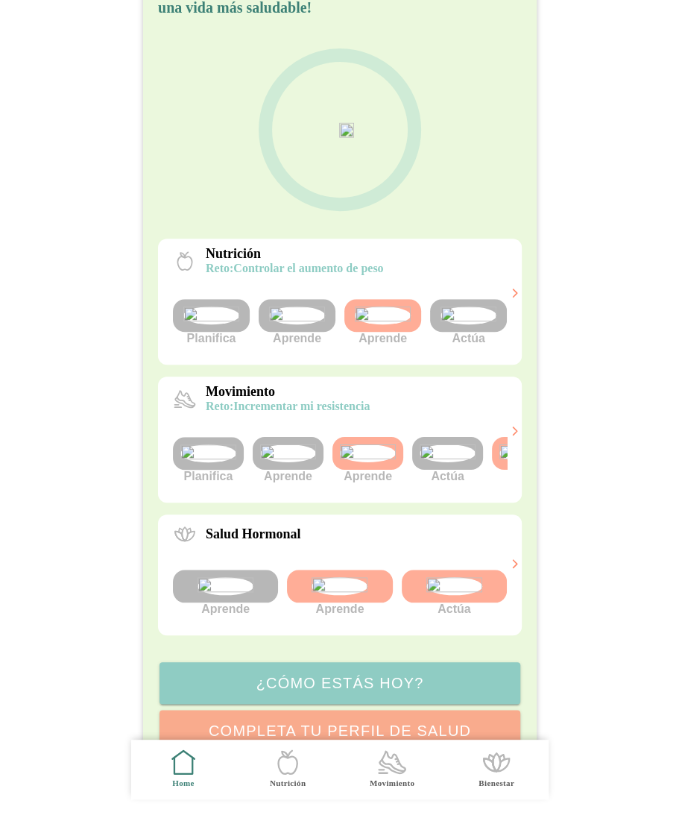
scroll to position [0, 56]
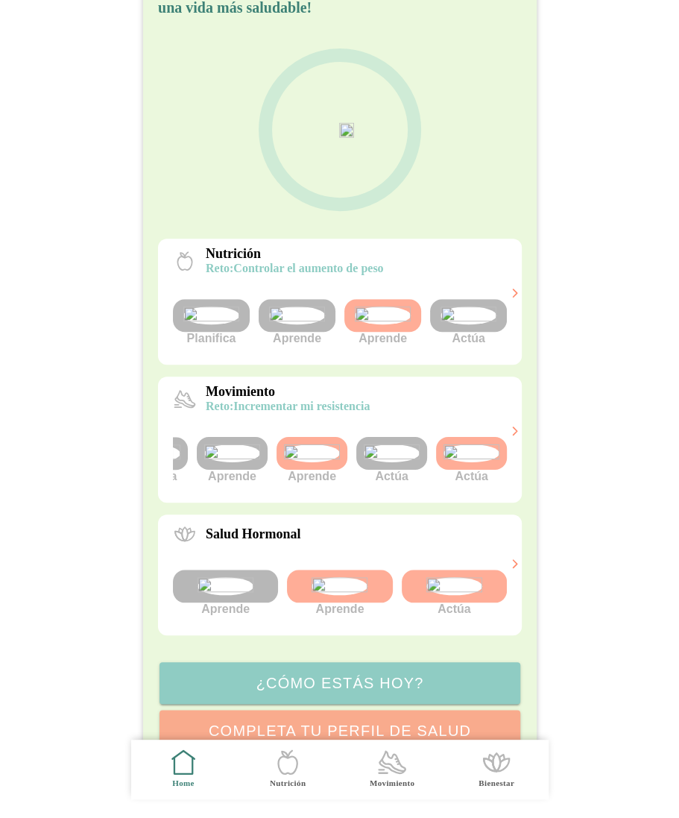
click at [478, 462] on img at bounding box center [472, 453] width 56 height 18
click at [411, 462] on img at bounding box center [392, 453] width 56 height 18
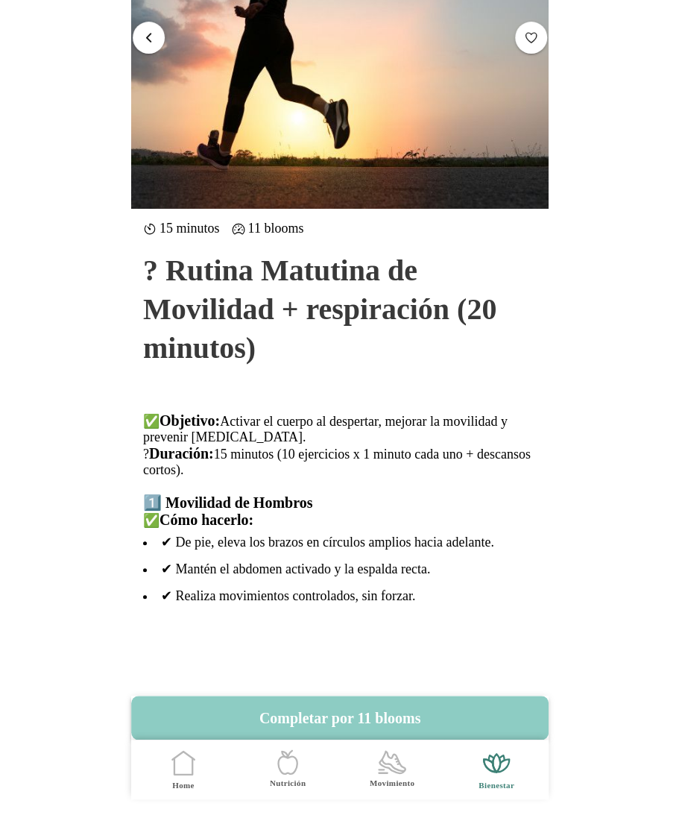
click at [142, 37] on span "button" at bounding box center [149, 37] width 14 height 14
click at [151, 38] on span "button" at bounding box center [149, 37] width 14 height 14
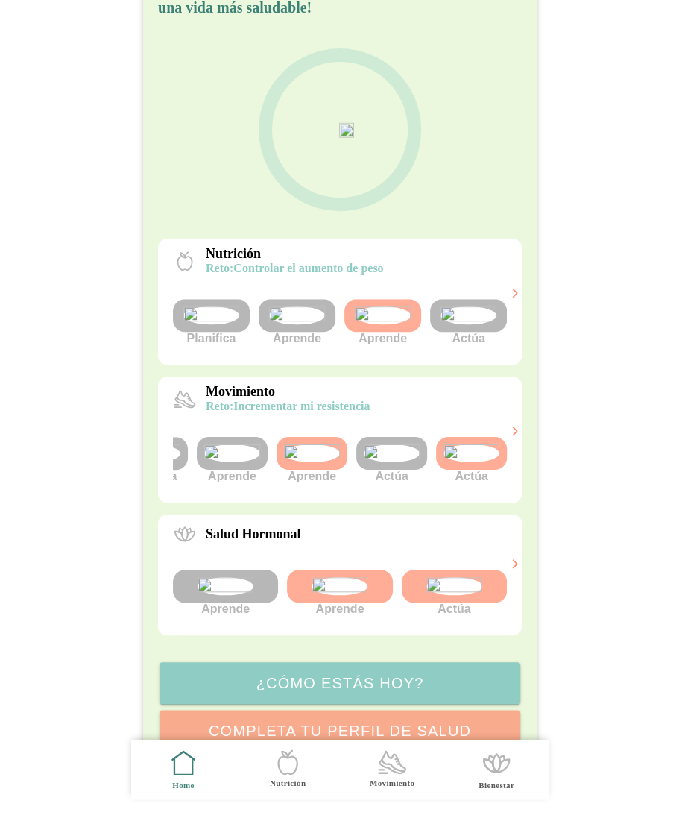
click at [474, 462] on img at bounding box center [472, 453] width 56 height 18
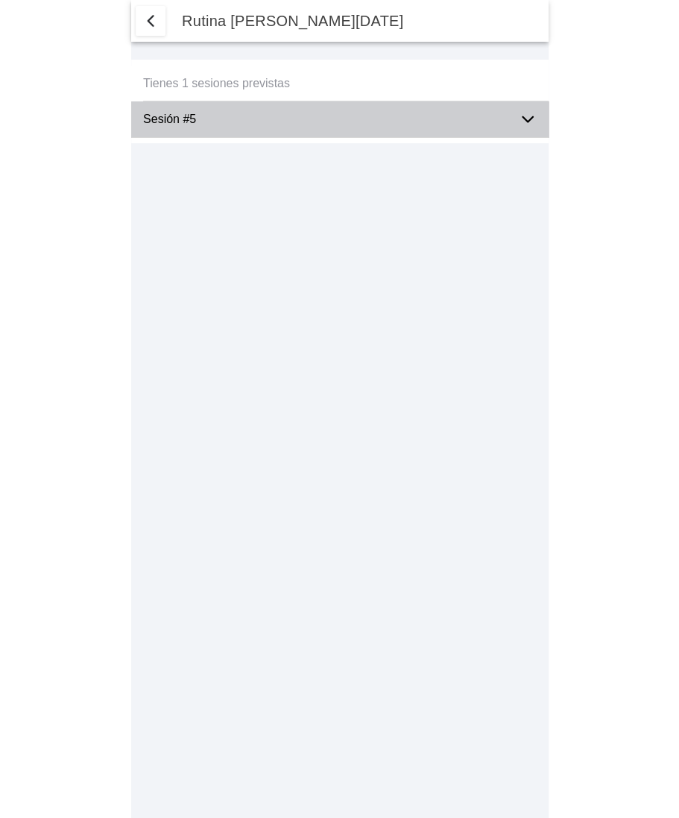
click at [525, 119] on icon at bounding box center [528, 119] width 10 height 5
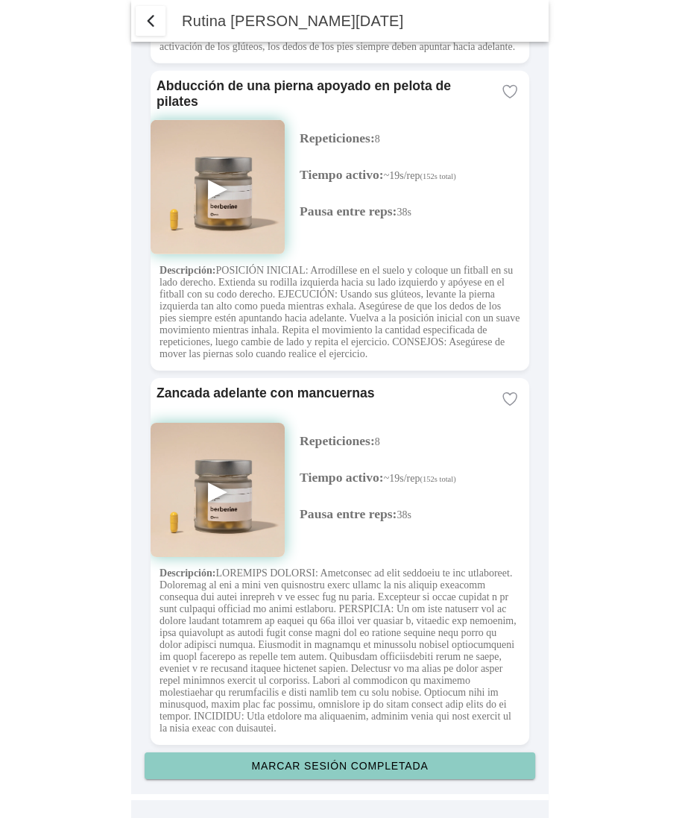
scroll to position [3882, 0]
click at [0, 0] on slot "Marcar sesión completada" at bounding box center [0, 0] width 0 height 0
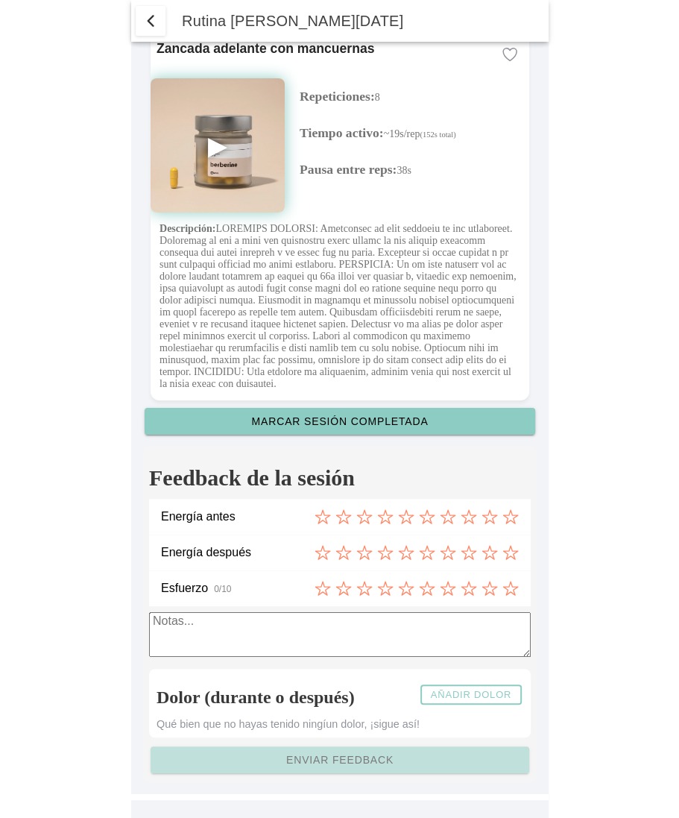
scroll to position [4228, 0]
click at [329, 512] on icon at bounding box center [323, 517] width 16 height 16
click at [343, 549] on icon at bounding box center [344, 552] width 16 height 16
click at [364, 584] on icon at bounding box center [364, 588] width 16 height 16
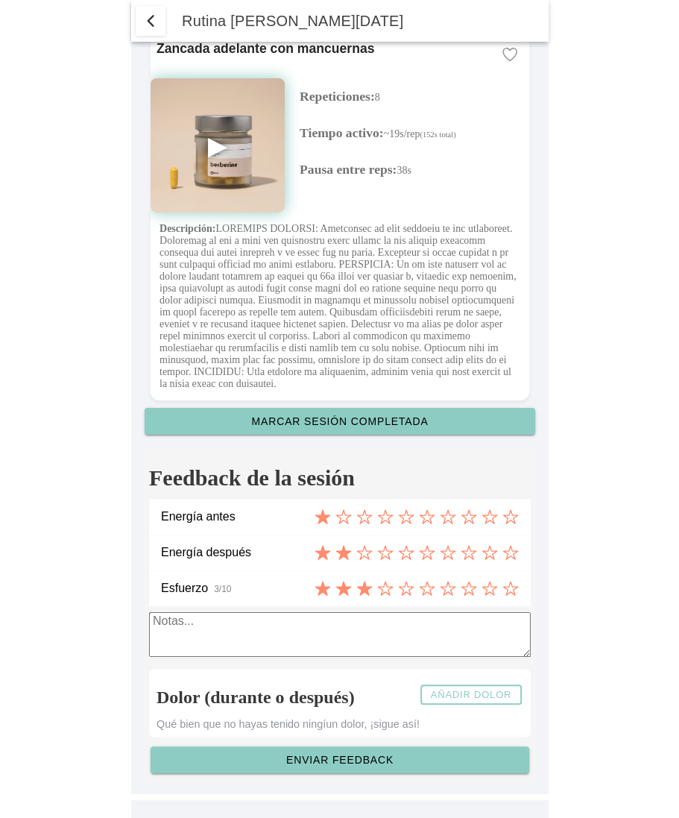
click at [352, 627] on textarea at bounding box center [340, 634] width 382 height 45
type textarea "Notas de Feedback"
click at [0, 0] on slot "Añadir dolor" at bounding box center [0, 0] width 0 height 0
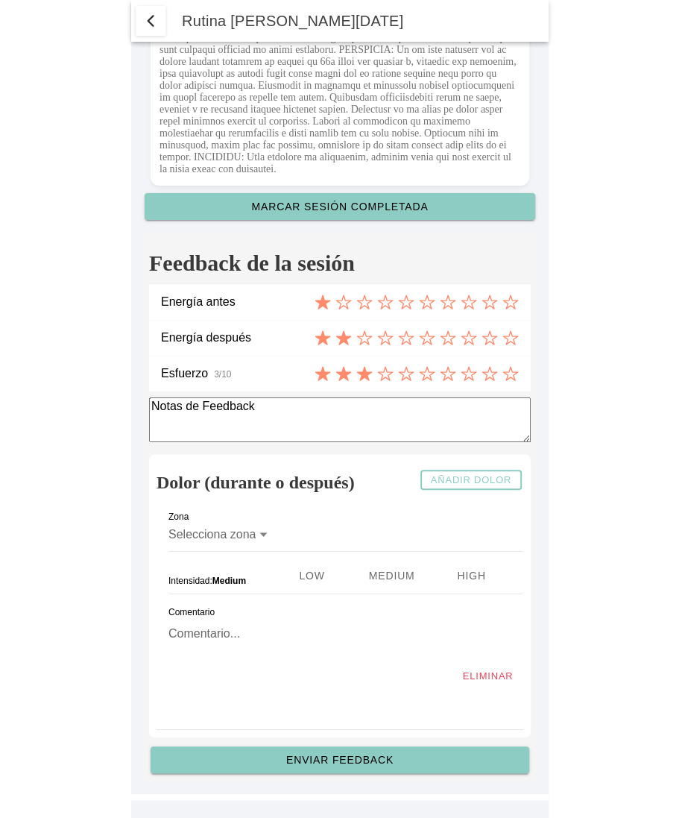
scroll to position [4443, 0]
click at [263, 533] on icon at bounding box center [263, 534] width 7 height 4
click at [263, 533] on button "Selecciona zona" at bounding box center [340, 534] width 343 height 33
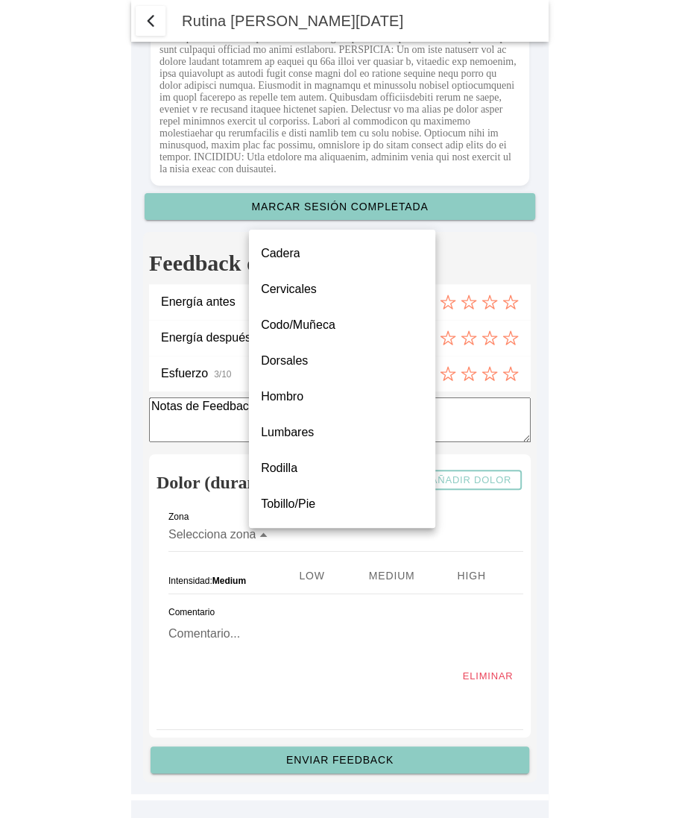
click at [0, 0] on slot "Tobillo/Pie" at bounding box center [0, 0] width 0 height 0
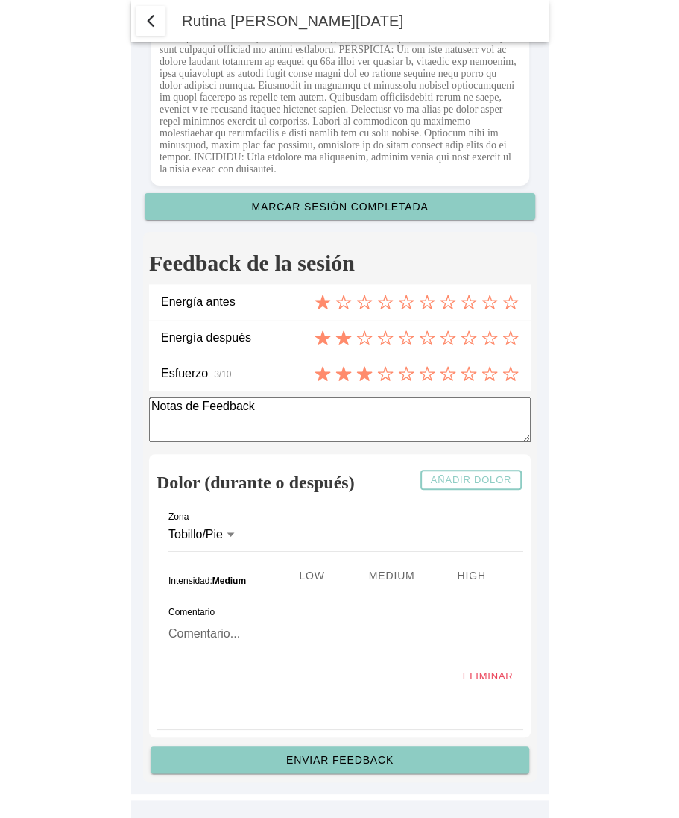
click at [462, 576] on ion-segment-button "High" at bounding box center [471, 576] width 80 height 36
click at [224, 642] on textarea at bounding box center [340, 637] width 343 height 46
type textarea "Notas de dolor"
click at [0, 0] on slot "Enviar feedback" at bounding box center [0, 0] width 0 height 0
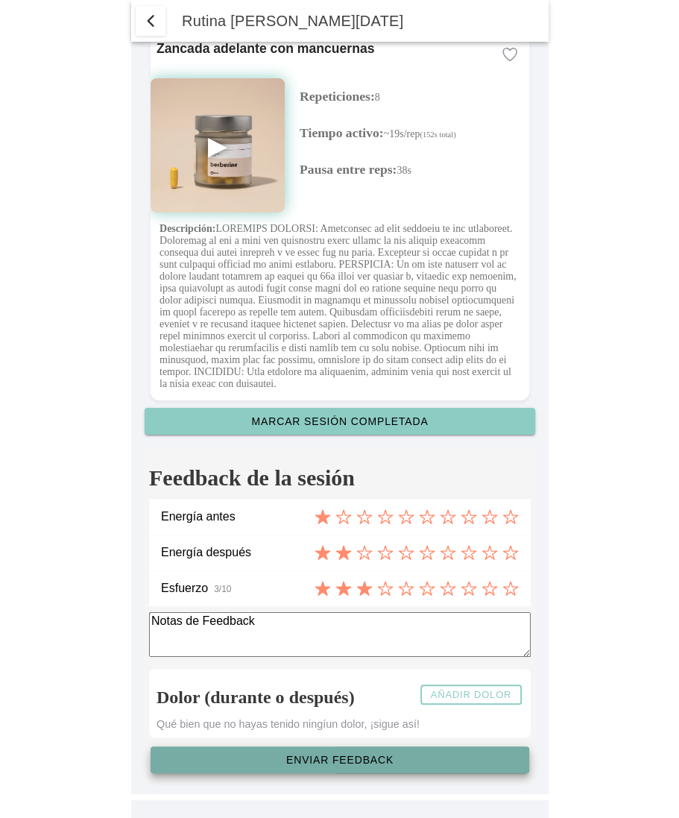
scroll to position [4228, 0]
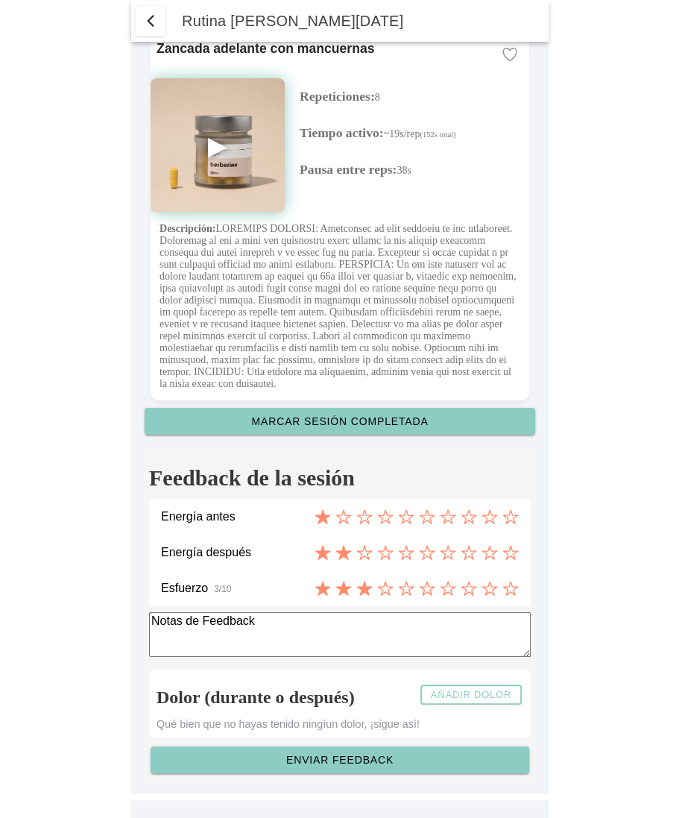
click at [587, 281] on body "Rutina de hoy Tienes 1 sesiones previstas Sesión #5 Salto lateral con dos pies …" at bounding box center [339, 409] width 679 height 818
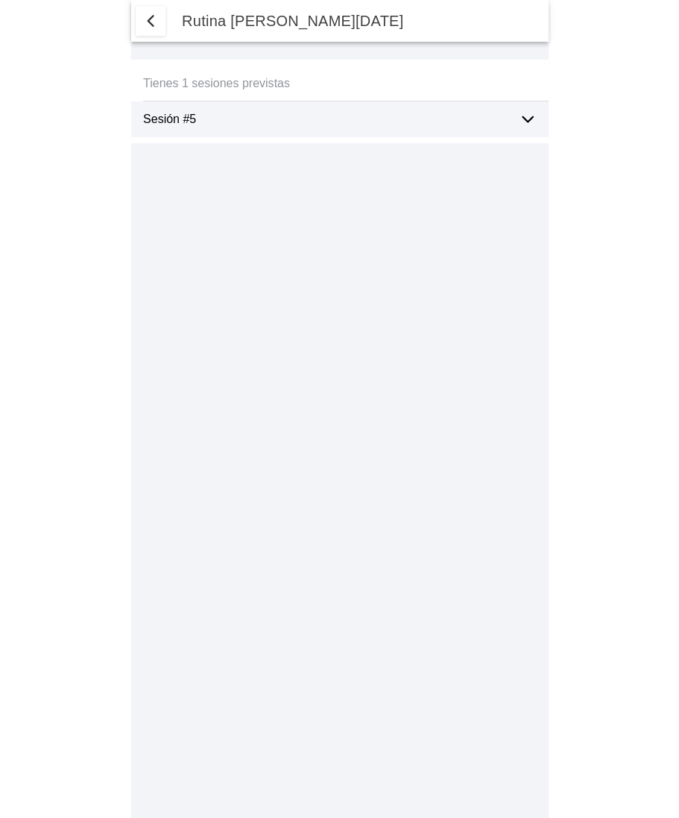
click at [228, 113] on ion-label "Sesión #5" at bounding box center [325, 119] width 364 height 13
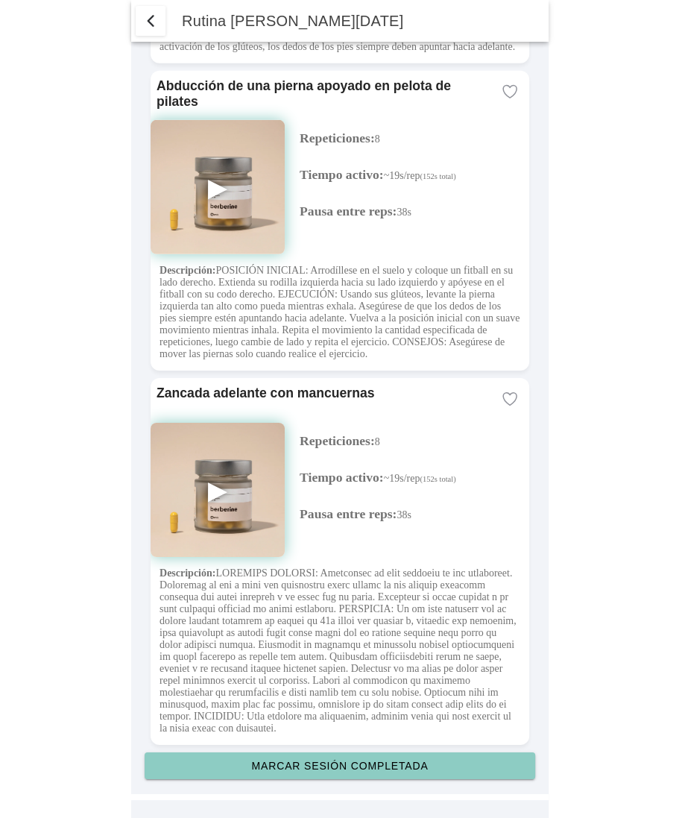
scroll to position [3882, 0]
click at [362, 772] on button "Marcar sesión completada" at bounding box center [340, 766] width 391 height 27
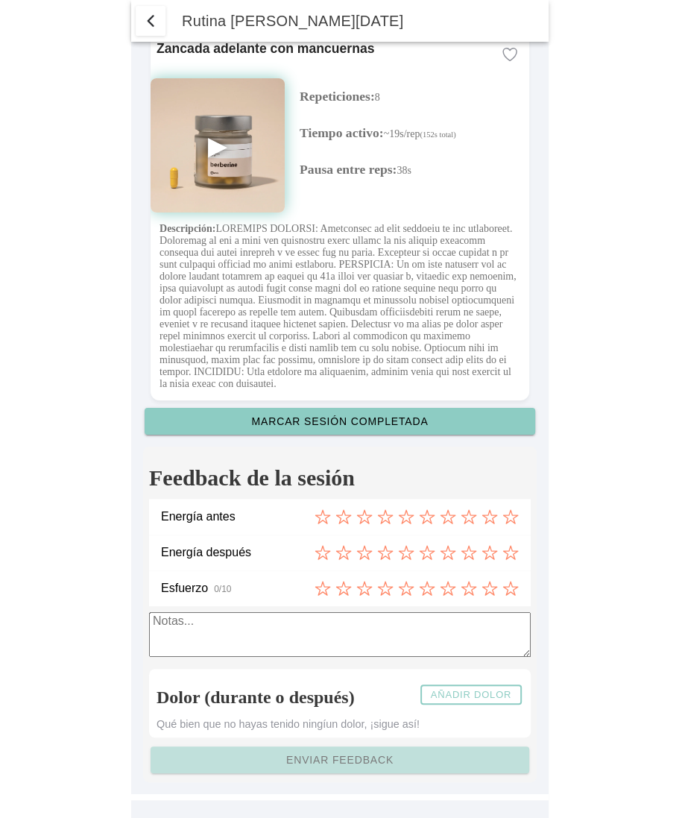
scroll to position [4228, 0]
click at [362, 518] on icon at bounding box center [364, 516] width 14 height 13
click at [388, 547] on icon at bounding box center [385, 552] width 16 height 16
click at [408, 588] on icon at bounding box center [406, 588] width 16 height 16
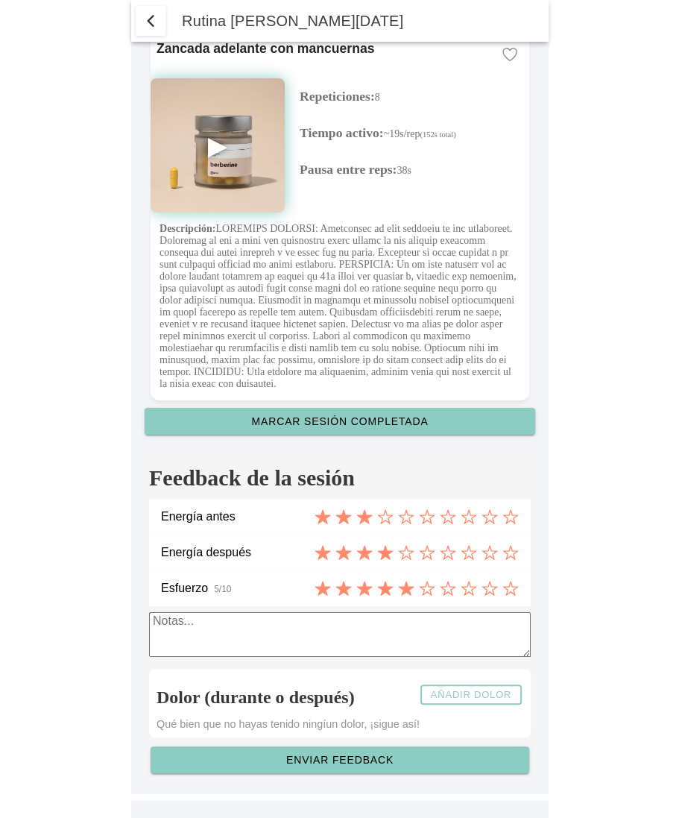
click at [0, 0] on slot "Añadir dolor" at bounding box center [0, 0] width 0 height 0
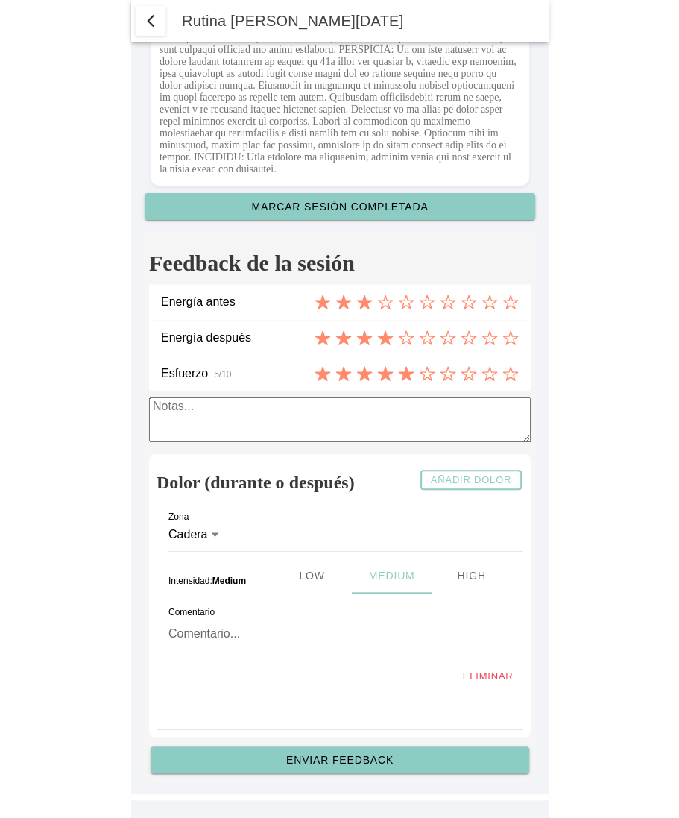
scroll to position [4443, 0]
click at [277, 572] on ion-segment-button "Low" at bounding box center [311, 576] width 80 height 36
click at [213, 530] on icon at bounding box center [215, 535] width 10 height 12
click at [213, 530] on button "Cadera" at bounding box center [340, 534] width 343 height 33
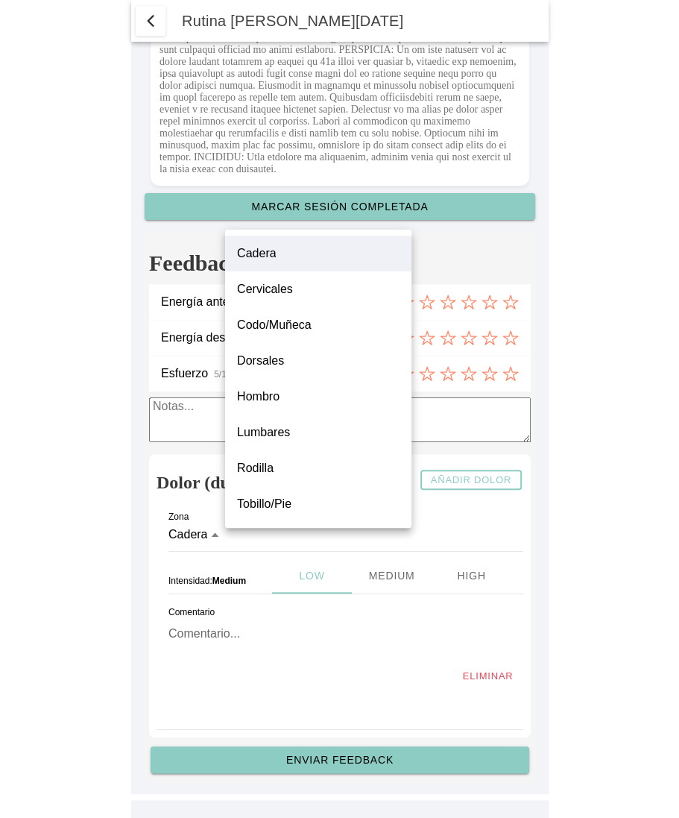
click at [0, 0] on slot "Tobillo/Pie" at bounding box center [0, 0] width 0 height 0
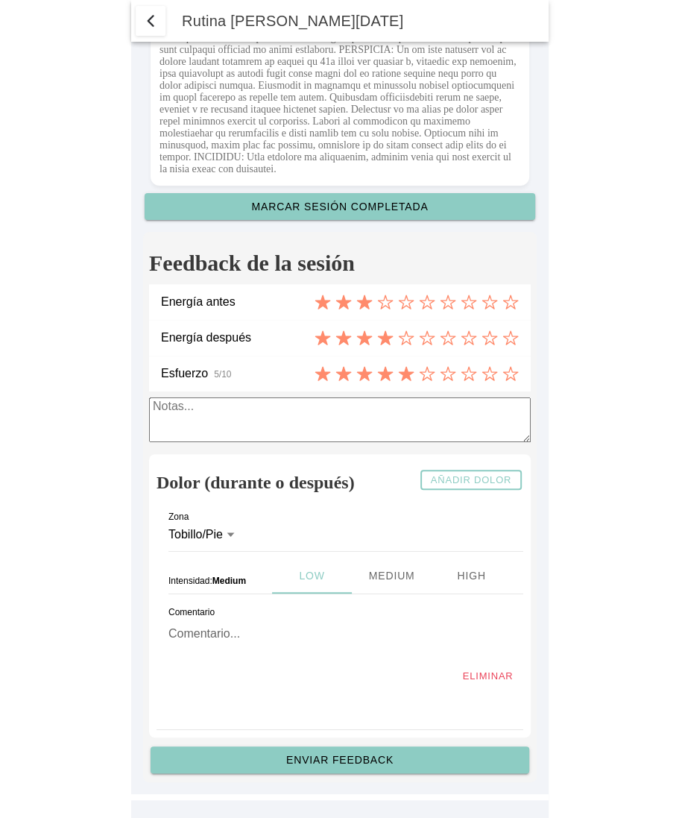
click at [263, 662] on div "Zona Cadera Cervicales Codo/Muñeca Dorsales Hombro Lumbares Rodilla Tobillo/Pie…" at bounding box center [340, 617] width 367 height 225
click at [218, 642] on textarea at bounding box center [340, 637] width 343 height 46
click at [466, 571] on ion-segment-button "High" at bounding box center [471, 576] width 80 height 36
click at [371, 575] on ion-segment-button "Medium" at bounding box center [391, 576] width 80 height 36
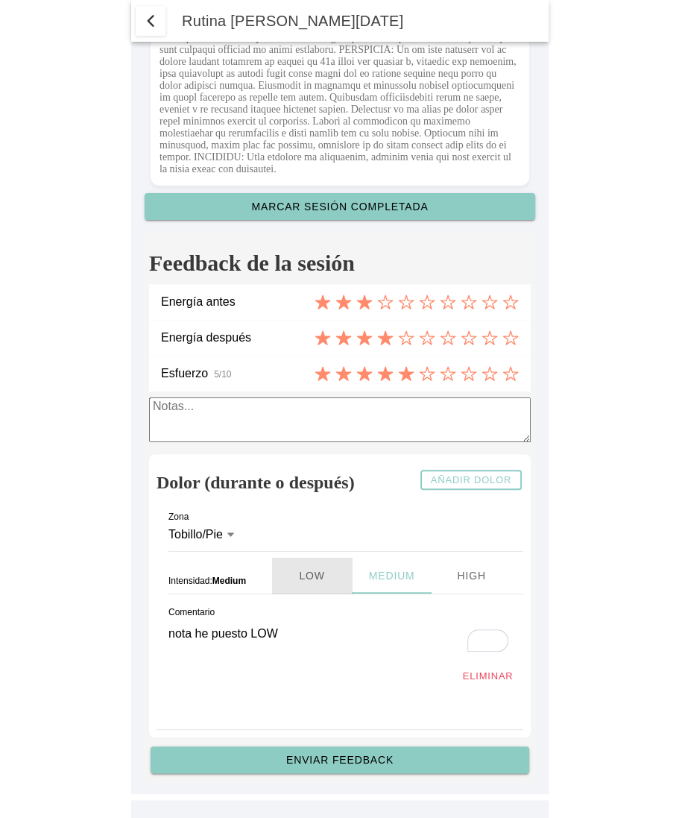
click at [271, 578] on ion-segment-button "Low" at bounding box center [311, 576] width 80 height 36
type textarea "nota he puesto LOW"
click at [0, 0] on slot "Enviar feedback" at bounding box center [0, 0] width 0 height 0
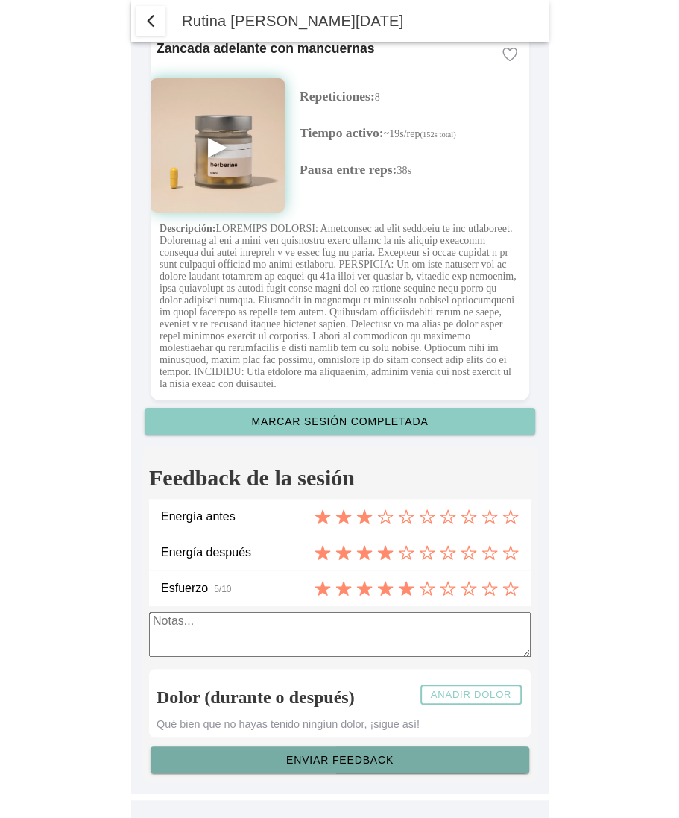
scroll to position [4228, 0]
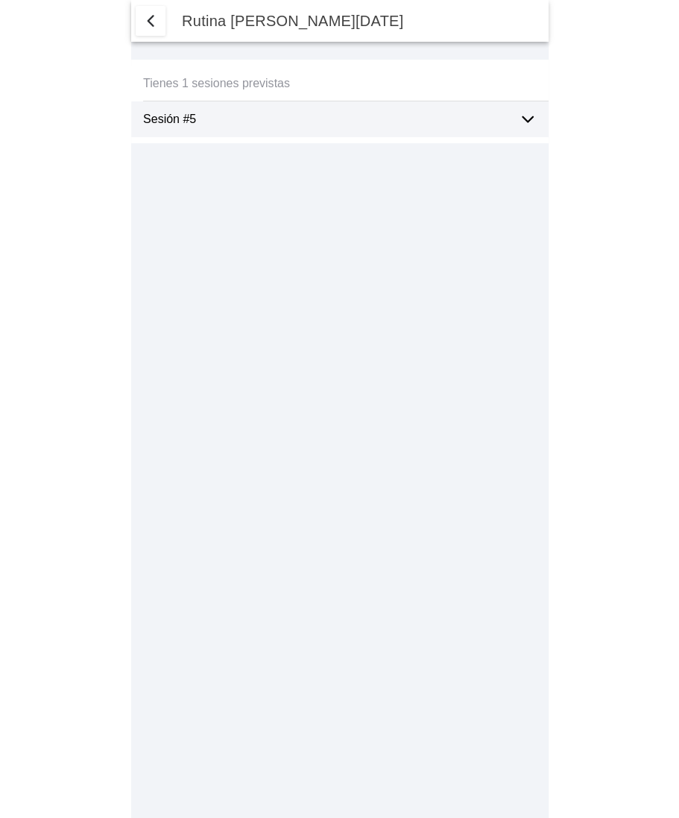
click at [352, 107] on div "Sesión #5" at bounding box center [325, 119] width 364 height 36
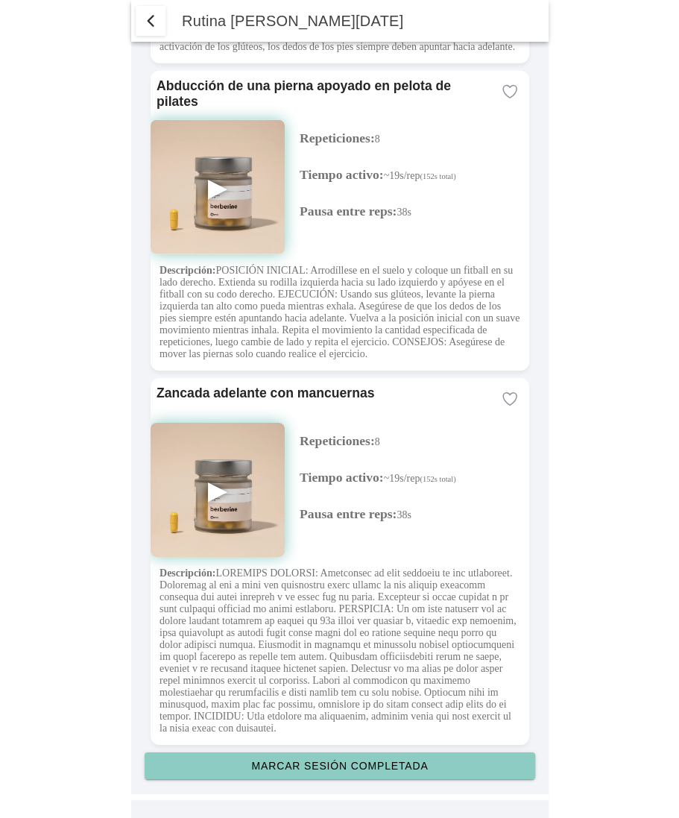
scroll to position [3882, 0]
click at [379, 757] on button "Marcar sesión completada" at bounding box center [340, 766] width 391 height 27
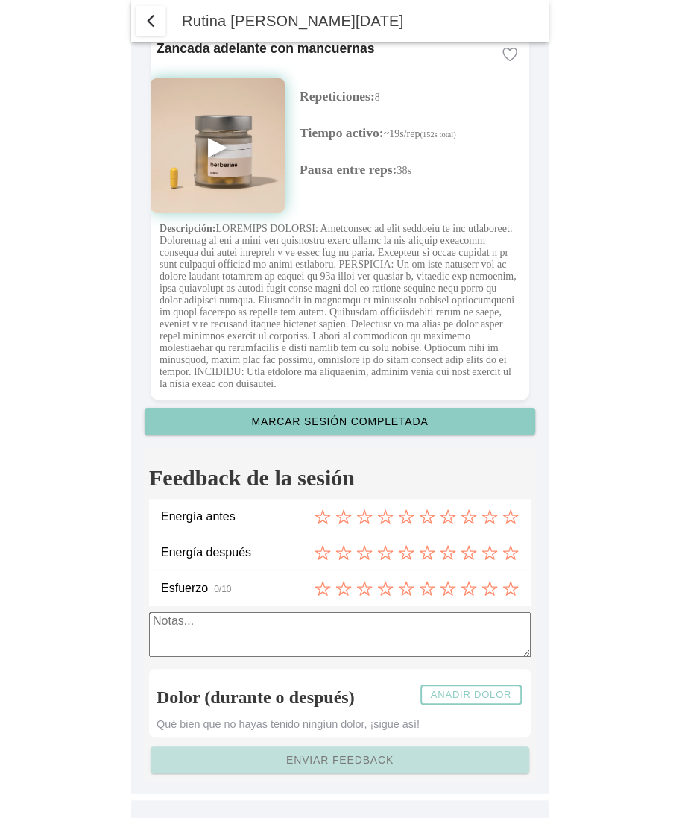
scroll to position [4228, 0]
click at [321, 515] on icon at bounding box center [323, 517] width 16 height 16
click at [361, 551] on icon at bounding box center [364, 552] width 16 height 16
click at [427, 588] on icon at bounding box center [427, 588] width 16 height 16
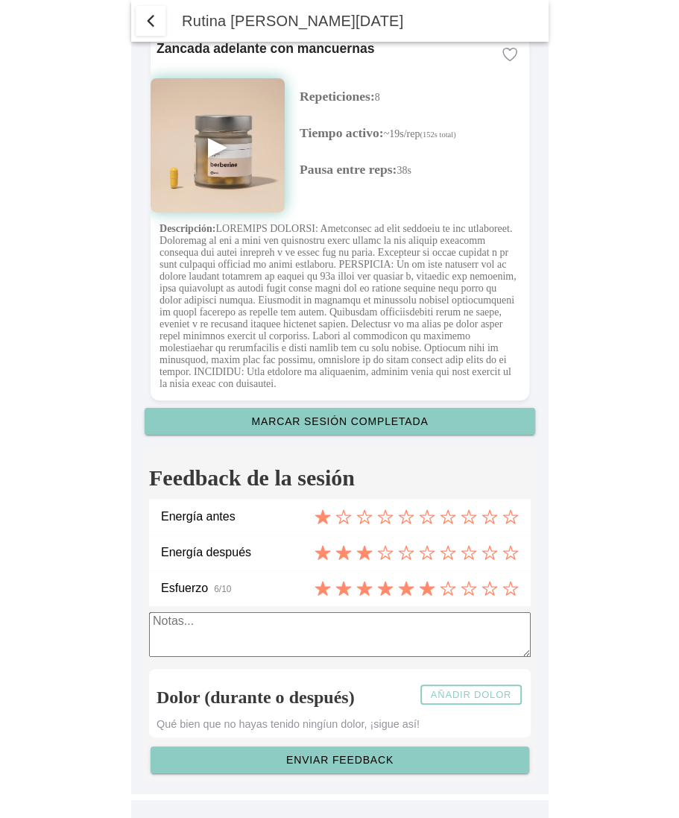
click at [0, 0] on slot "Añadir dolor" at bounding box center [0, 0] width 0 height 0
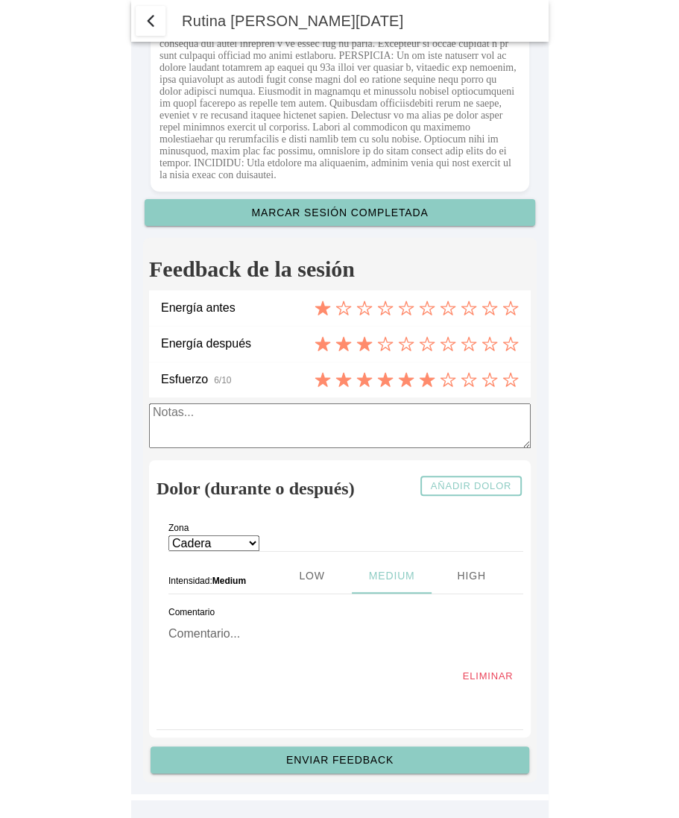
scroll to position [4437, 0]
click at [257, 544] on select "Cadera Cervicales Codo/Muñeca Dorsales Hombro Lumbares Rodilla Tobillo/Pie" at bounding box center [214, 543] width 91 height 16
select select "8"
select select
click at [274, 578] on ion-segment-button "Low" at bounding box center [311, 576] width 80 height 36
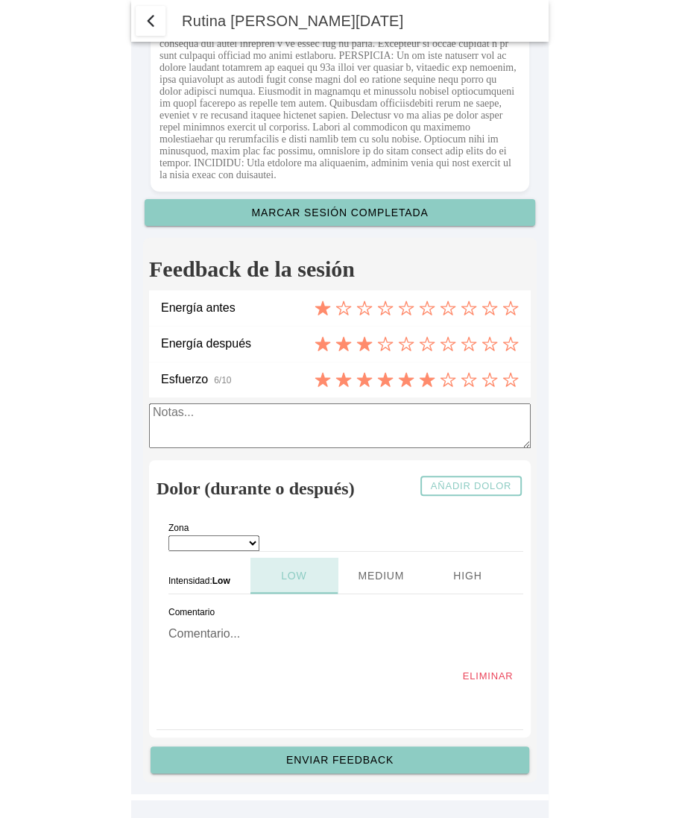
click at [274, 576] on ion-segment-button "Low" at bounding box center [294, 576] width 87 height 36
click at [468, 565] on ion-segment-button "High" at bounding box center [467, 576] width 87 height 36
click at [285, 579] on ion-segment-button "Low" at bounding box center [296, 576] width 86 height 36
click at [255, 539] on ion-label "Zona" at bounding box center [297, 533] width 257 height 19
click at [215, 638] on textarea at bounding box center [340, 637] width 343 height 46
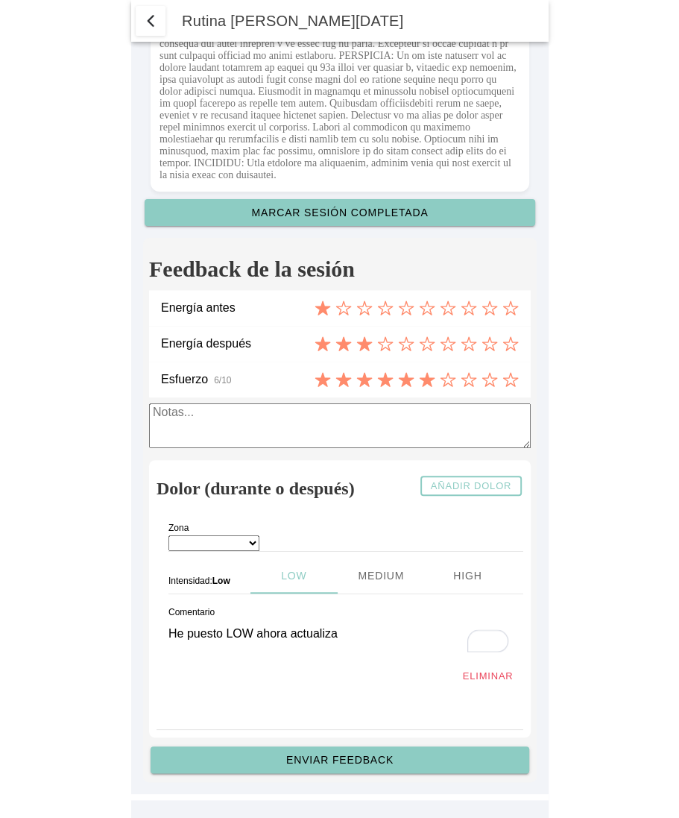
type textarea "He puesto LOW ahora actualiza"
click at [0, 0] on slot "Enviar feedback" at bounding box center [0, 0] width 0 height 0
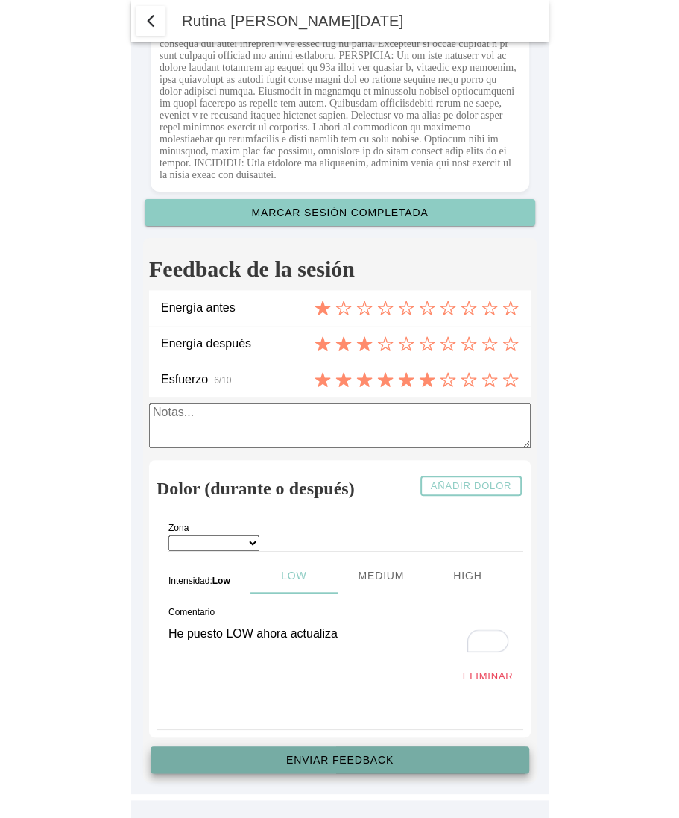
scroll to position [4228, 0]
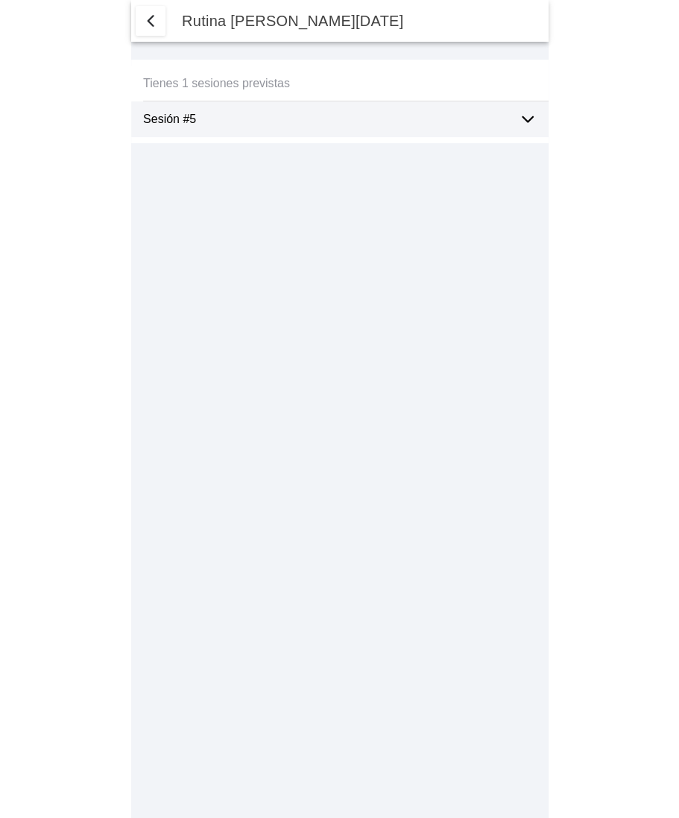
click at [533, 119] on icon at bounding box center [528, 119] width 18 height 18
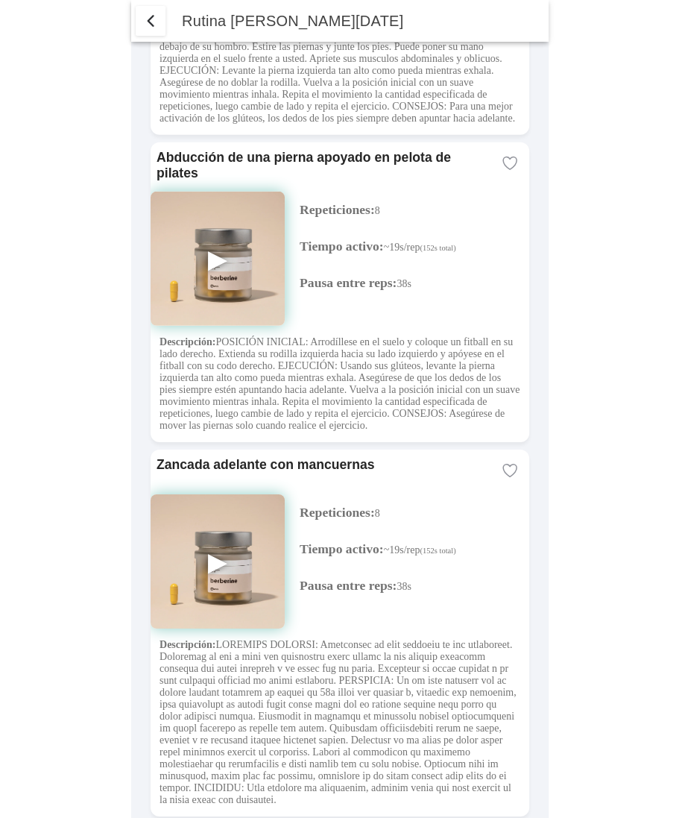
scroll to position [3865, 0]
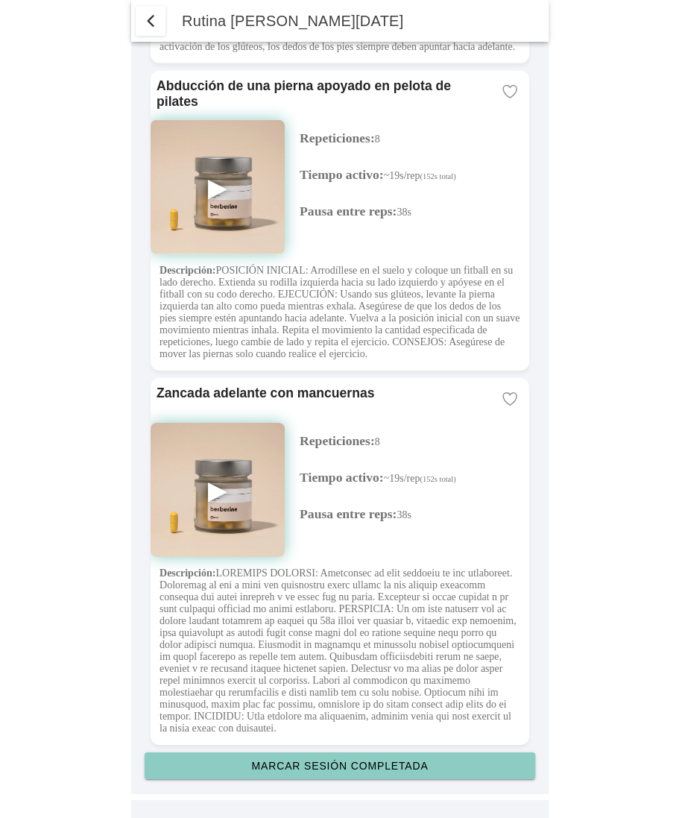
click at [0, 0] on slot "Marcar sesión completada" at bounding box center [0, 0] width 0 height 0
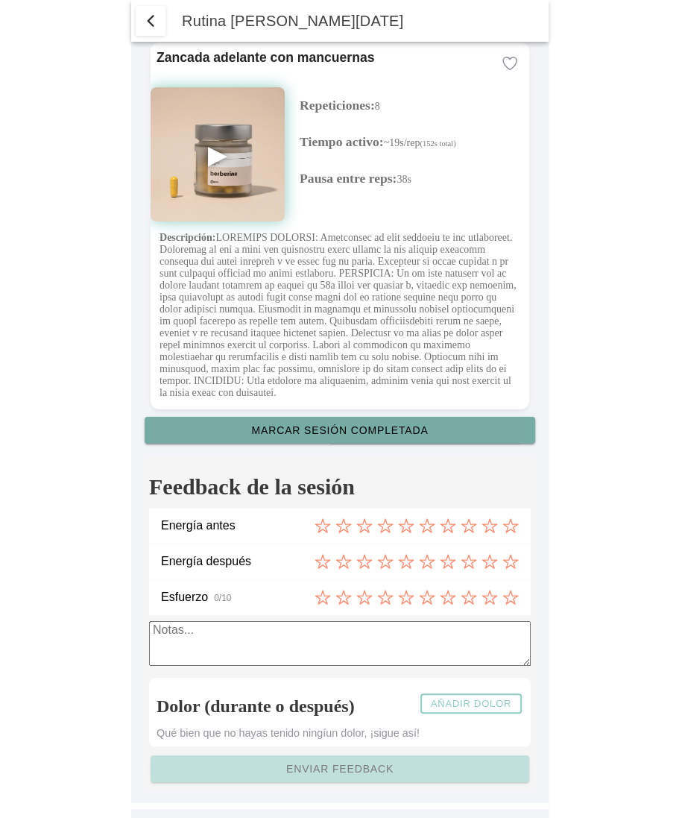
scroll to position [4228, 0]
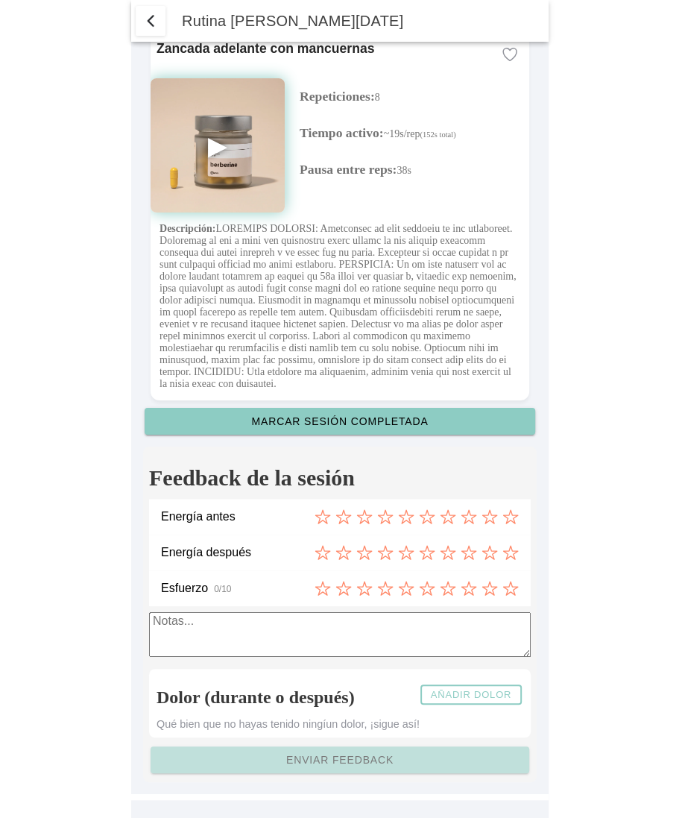
click at [318, 516] on icon at bounding box center [322, 516] width 14 height 13
click at [385, 555] on icon at bounding box center [385, 552] width 14 height 13
click at [453, 588] on icon at bounding box center [448, 588] width 16 height 16
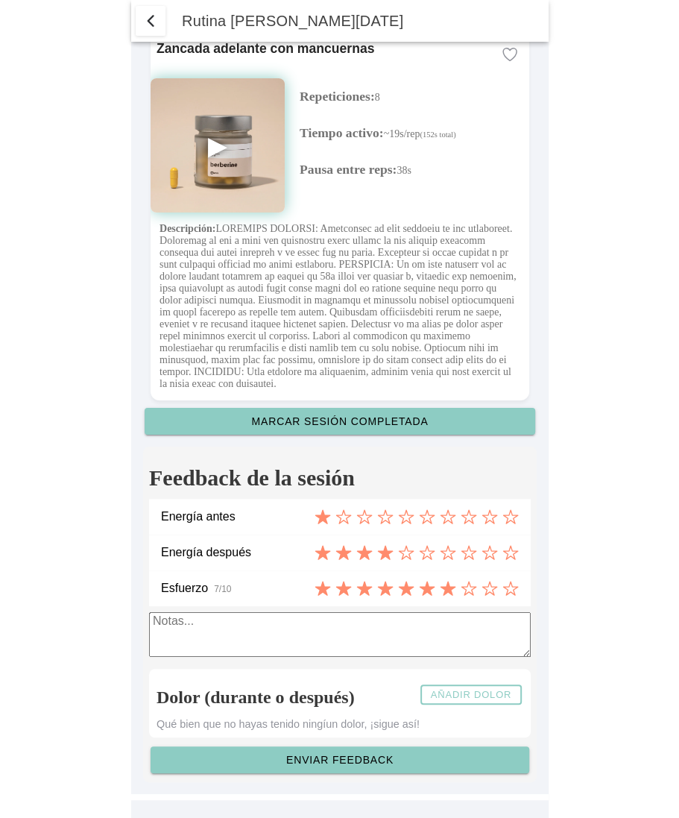
click at [0, 0] on slot "Añadir dolor" at bounding box center [0, 0] width 0 height 0
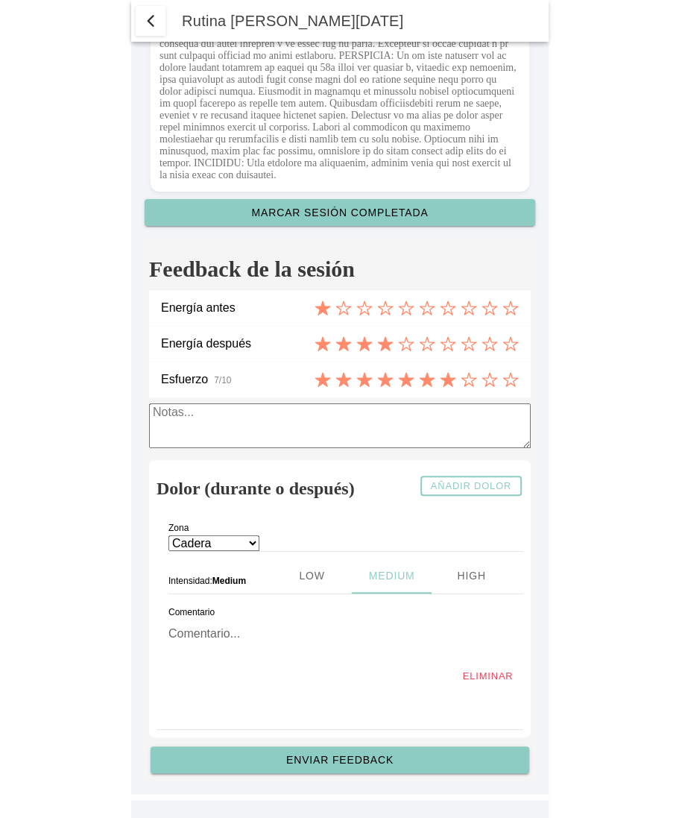
scroll to position [4437, 0]
click at [257, 538] on ion-label "Zona" at bounding box center [297, 533] width 257 height 19
click at [253, 540] on ion-label "Zona" at bounding box center [297, 533] width 257 height 19
click at [253, 541] on select "Cadera Cervicales Codo/Muñeca Dorsales Hombro Lumbares Rodilla Tobillo/Pie" at bounding box center [214, 543] width 91 height 16
select select "1"
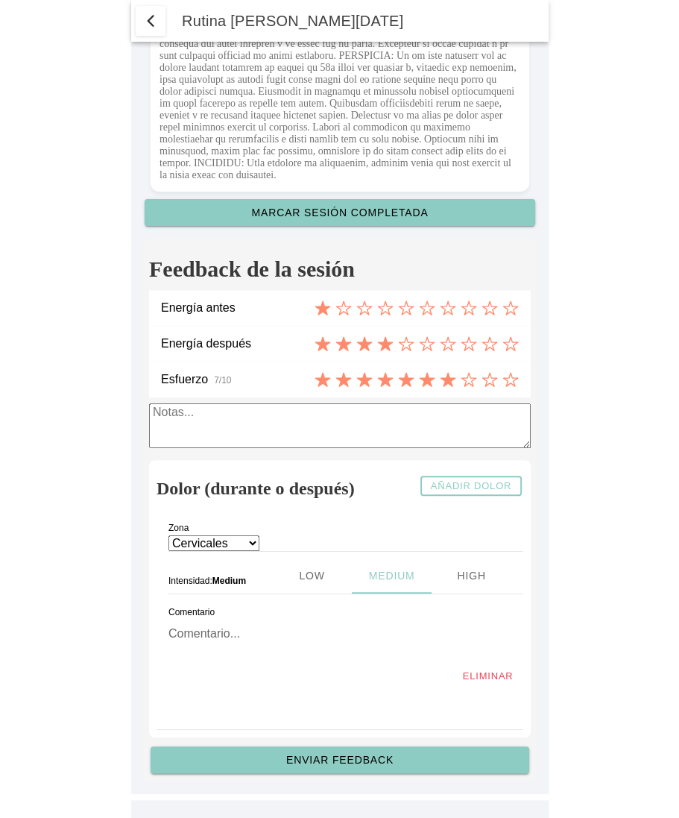
click at [276, 573] on ion-segment-button "Low" at bounding box center [311, 576] width 80 height 36
click at [247, 636] on textarea at bounding box center [340, 637] width 343 height 46
type textarea "LOw CErvicales"
click at [354, 769] on button "Enviar feedback" at bounding box center [340, 760] width 379 height 27
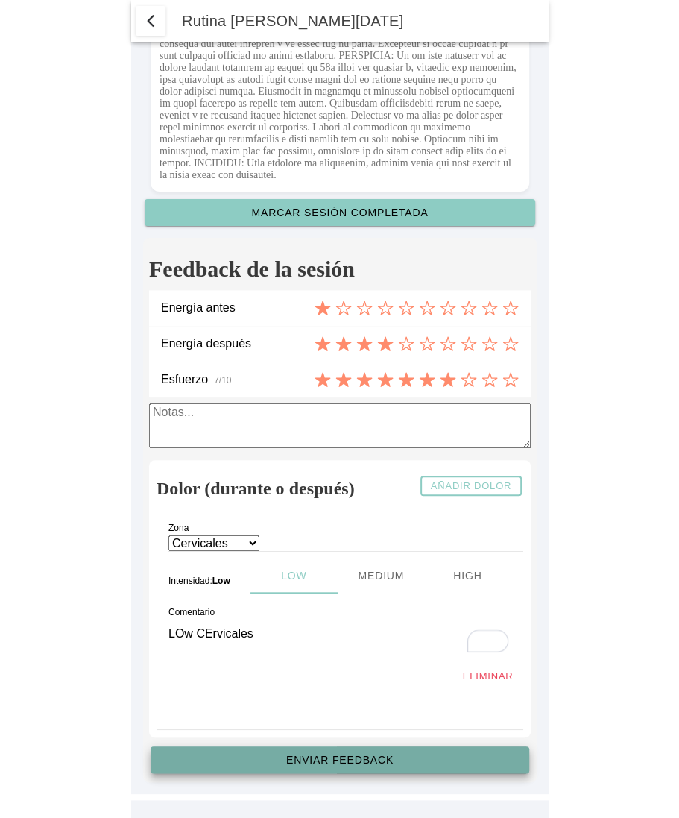
scroll to position [4228, 0]
